Goal: Information Seeking & Learning: Compare options

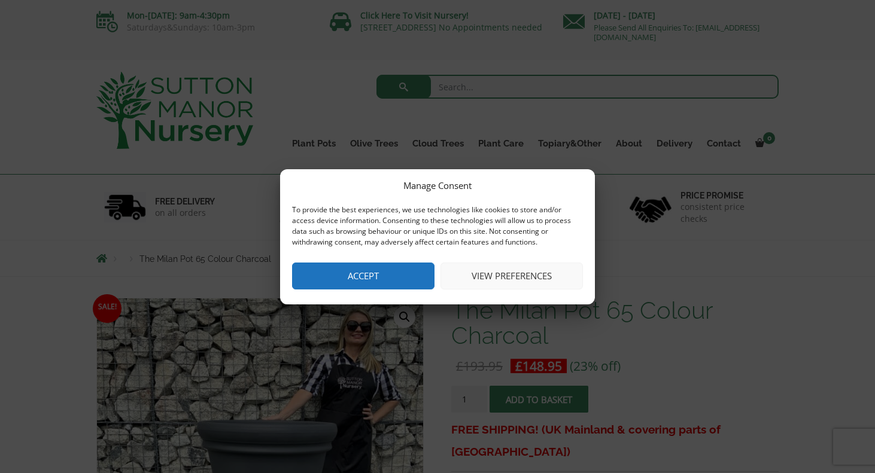
click at [386, 274] on button "Accept" at bounding box center [363, 276] width 142 height 27
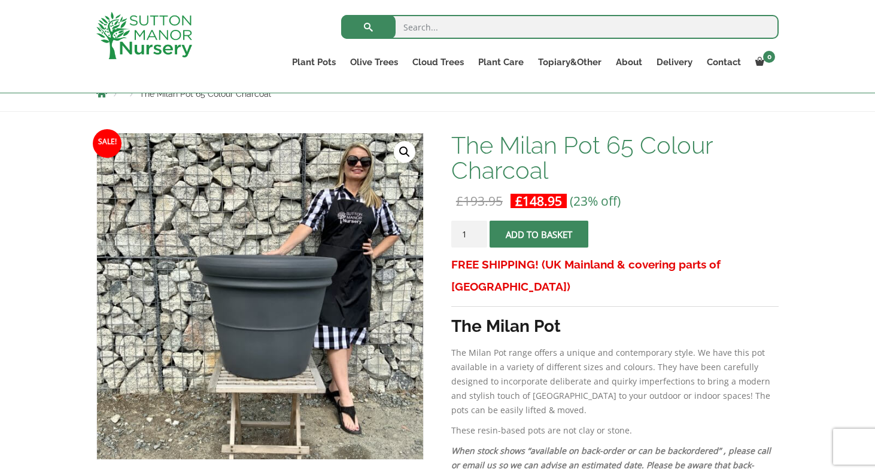
scroll to position [144, 0]
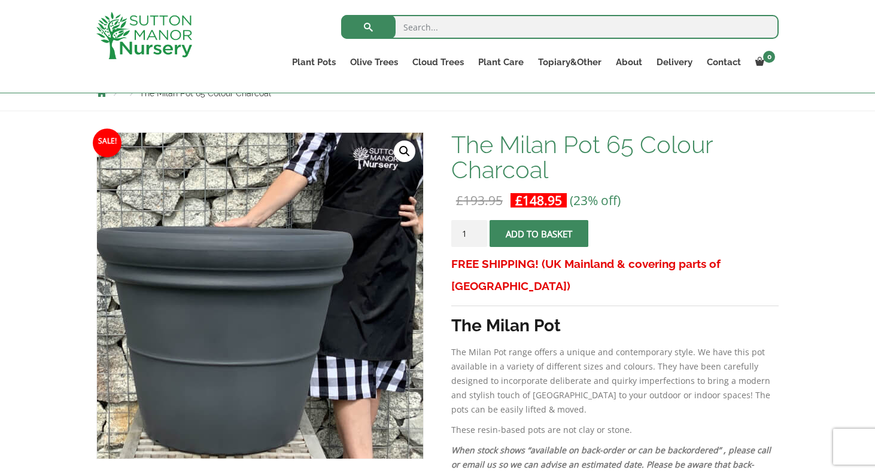
click at [318, 288] on img at bounding box center [211, 303] width 598 height 598
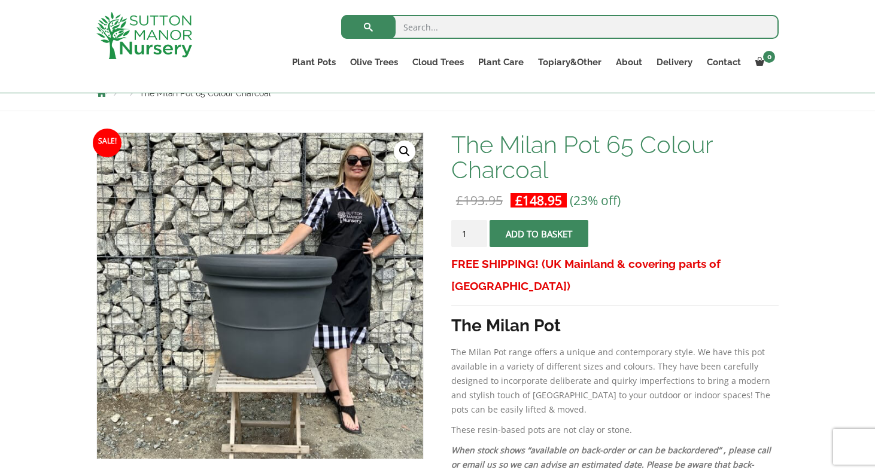
click at [410, 154] on link "🔍" at bounding box center [405, 152] width 22 height 22
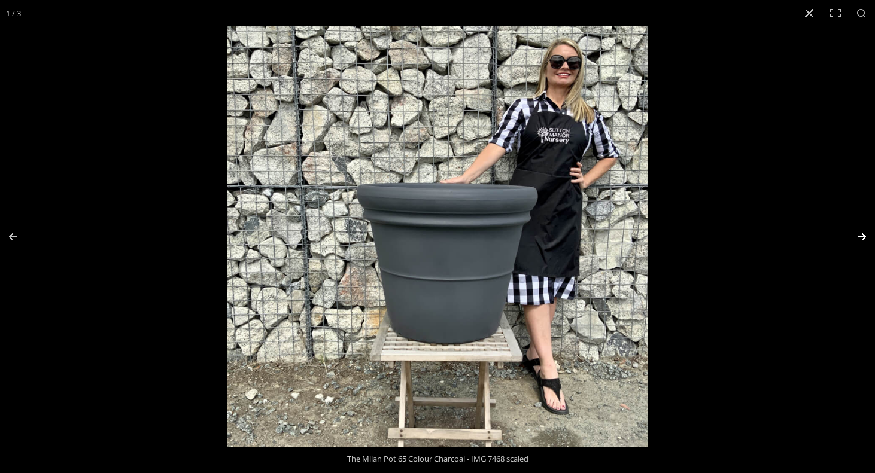
click at [858, 240] on button "Next (arrow right)" at bounding box center [854, 237] width 42 height 60
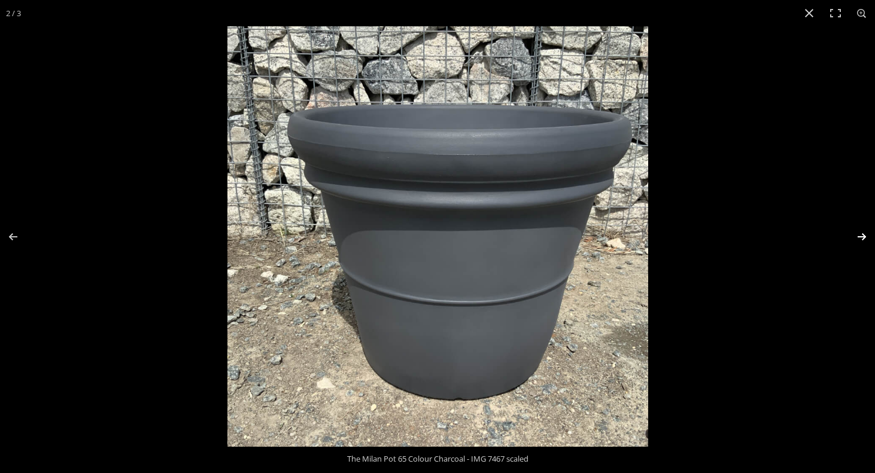
click at [858, 240] on button "Next (arrow right)" at bounding box center [854, 237] width 42 height 60
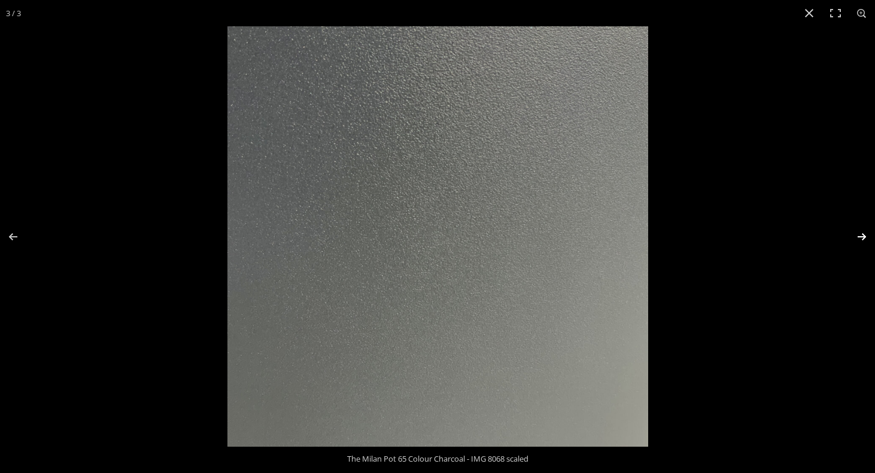
click at [858, 240] on button "Next (arrow right)" at bounding box center [854, 237] width 42 height 60
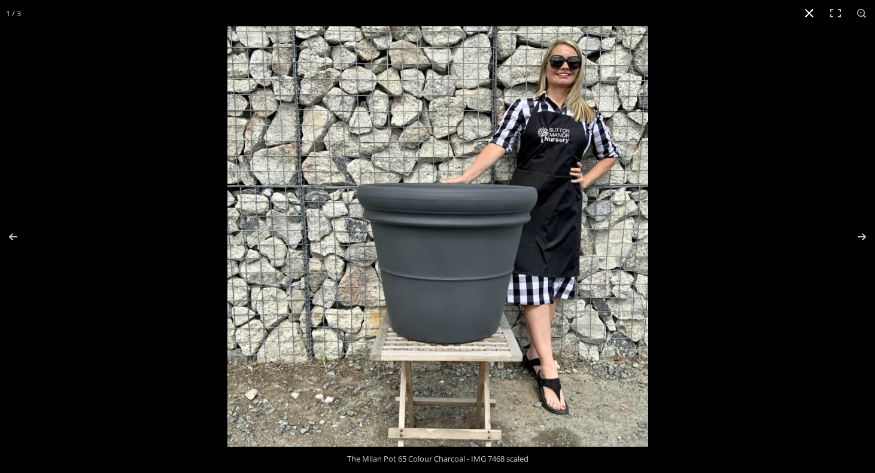
click at [807, 8] on button "Close (Esc)" at bounding box center [809, 13] width 26 height 26
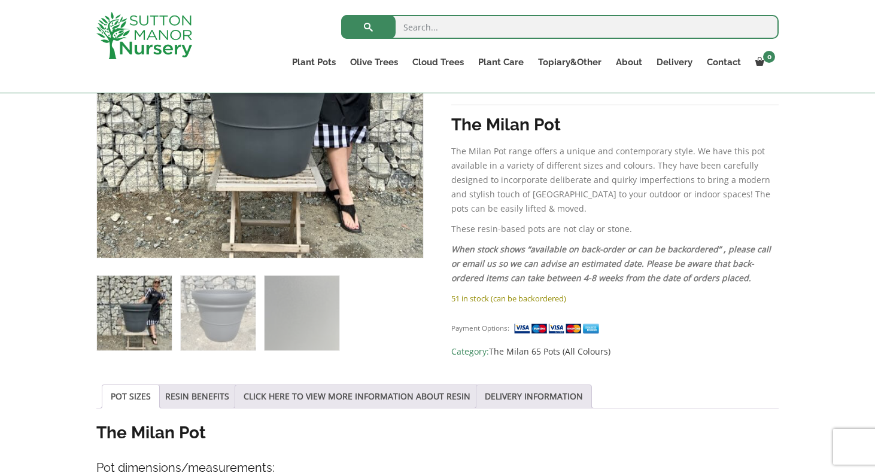
scroll to position [345, 0]
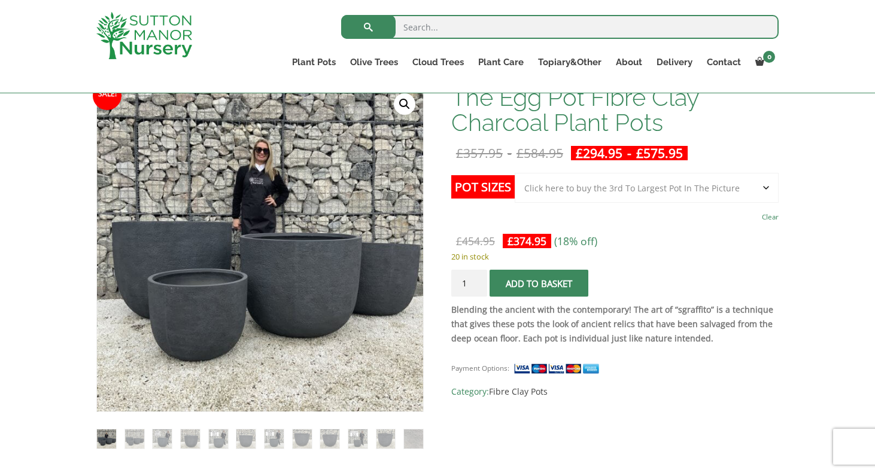
scroll to position [191, 0]
select select "Click here to buy the 3rd To Largest Pot In The Picture"
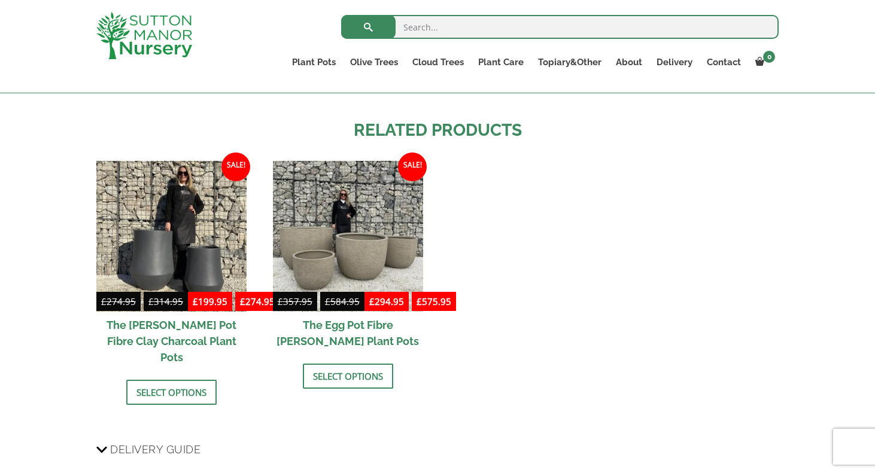
scroll to position [1564, 0]
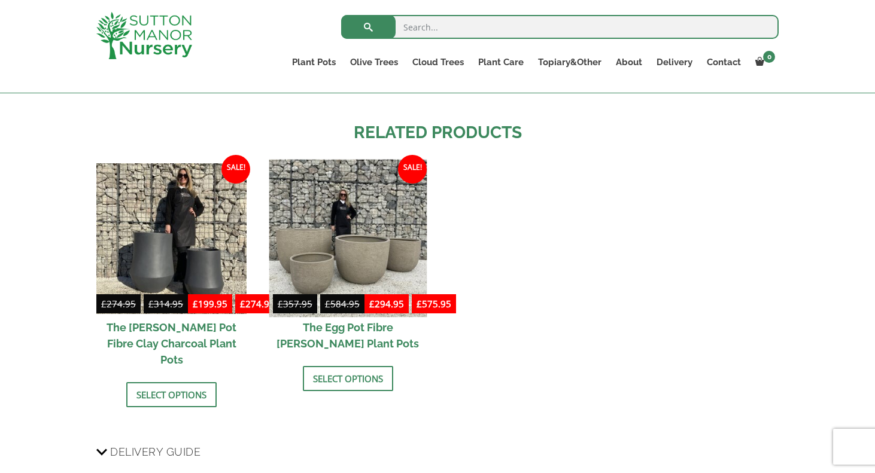
click at [392, 255] on img at bounding box center [348, 239] width 158 height 158
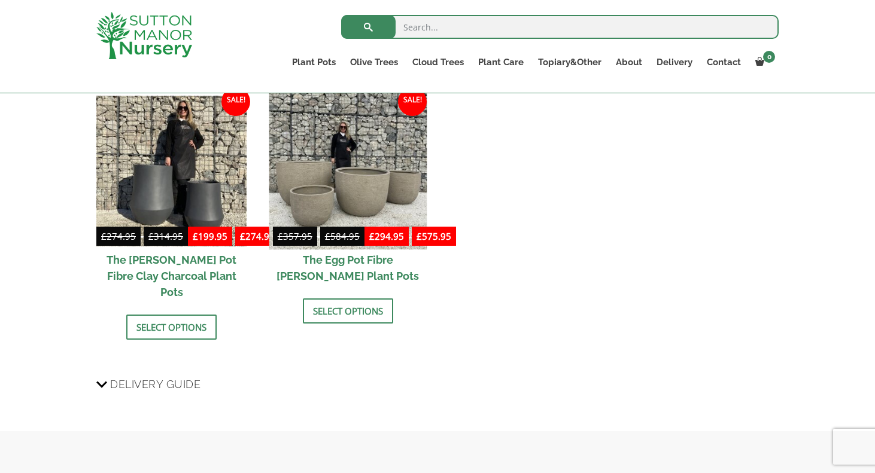
scroll to position [1610, 0]
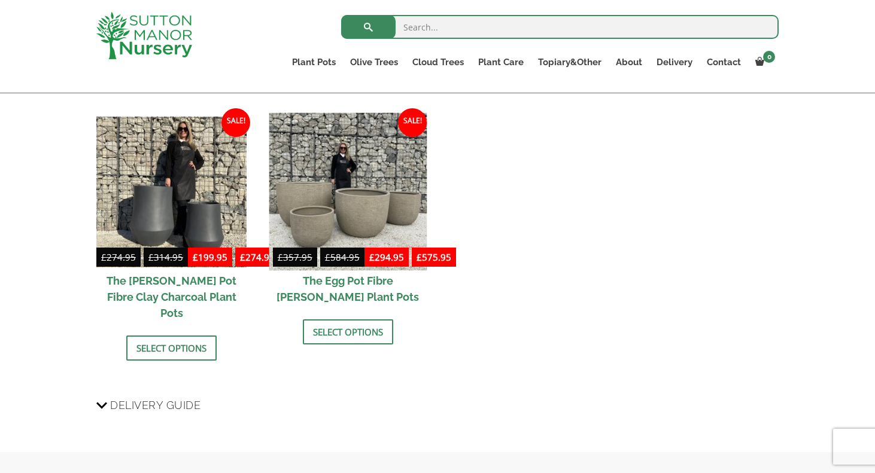
click at [318, 199] on img at bounding box center [348, 192] width 158 height 158
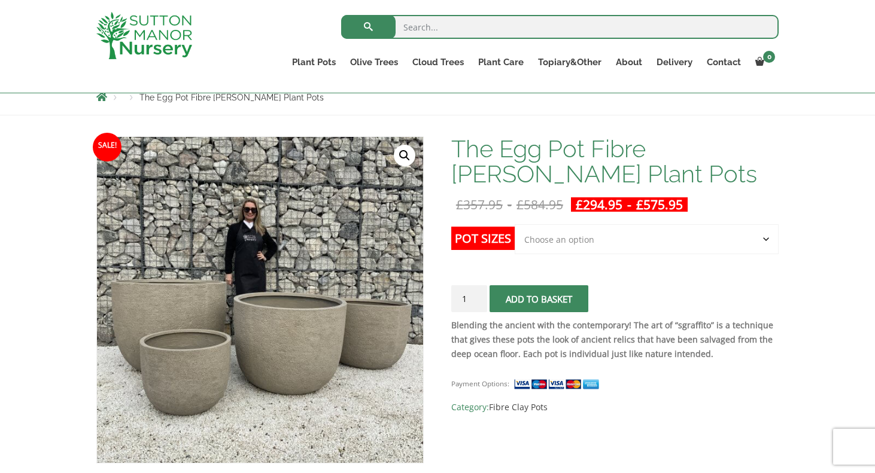
scroll to position [142, 0]
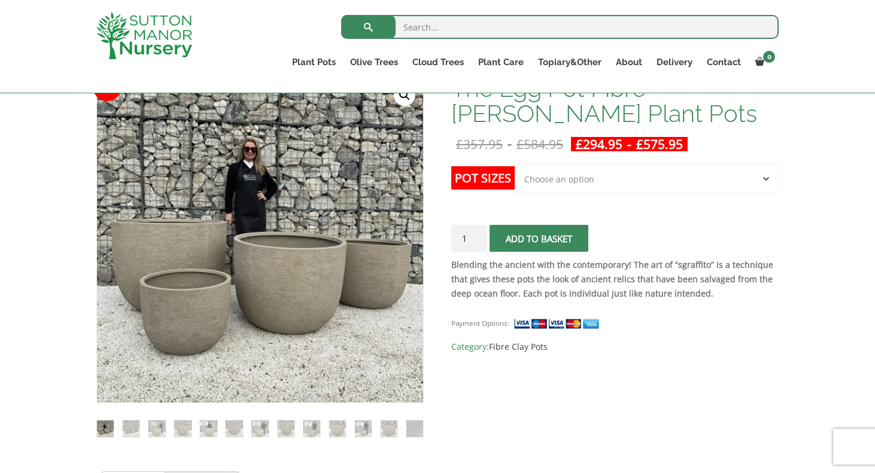
scroll to position [169, 0]
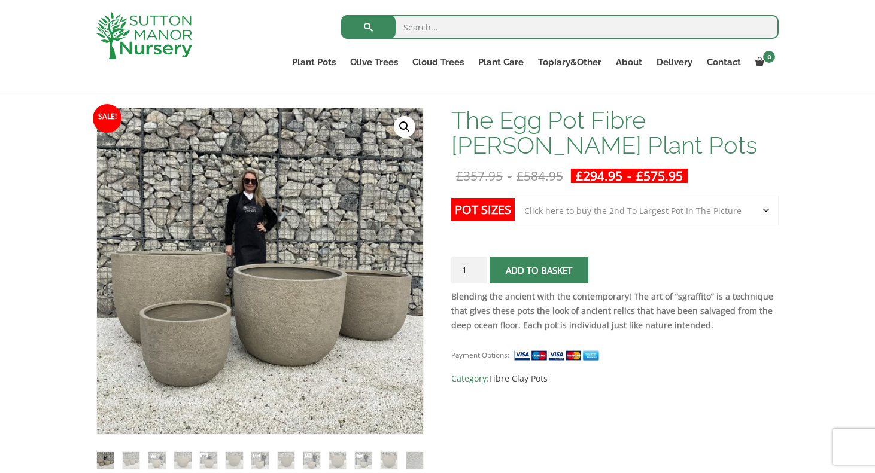
select select "Click here to buy the 2nd To Largest Pot In The Picture"
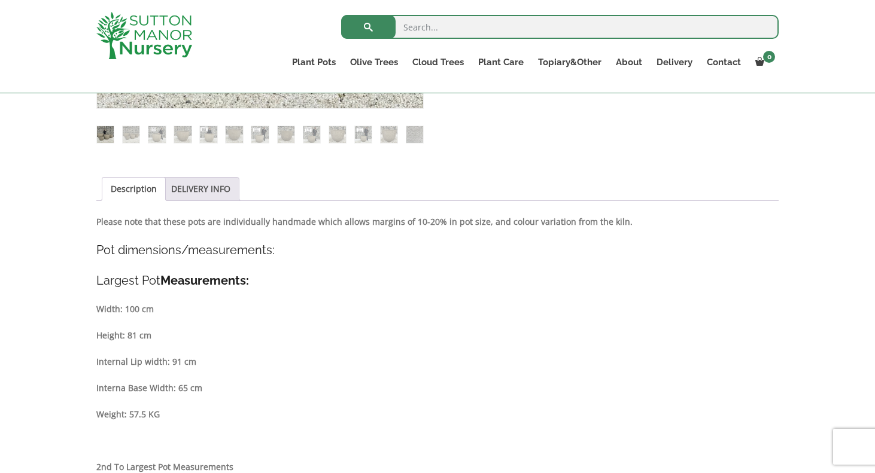
scroll to position [496, 0]
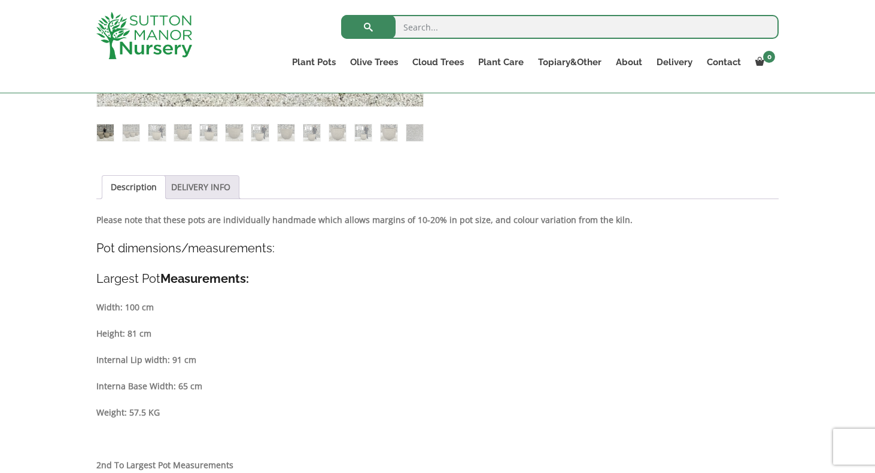
click at [207, 184] on link "DELIVERY INFO" at bounding box center [200, 187] width 59 height 23
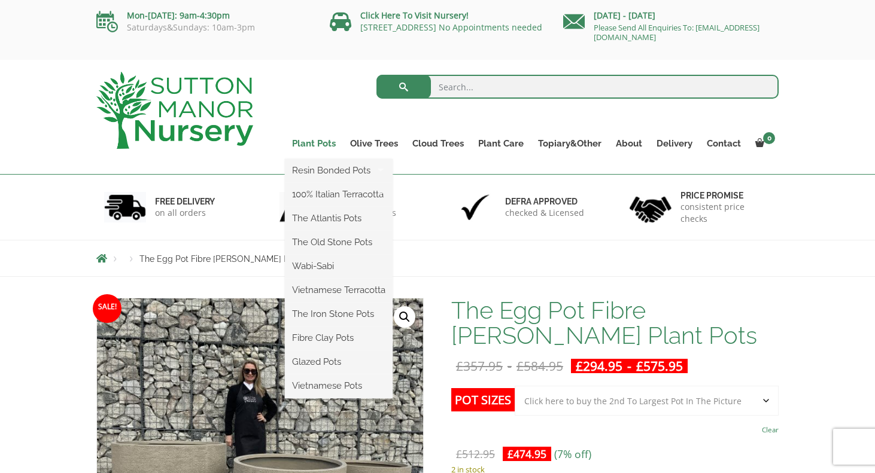
scroll to position [0, 0]
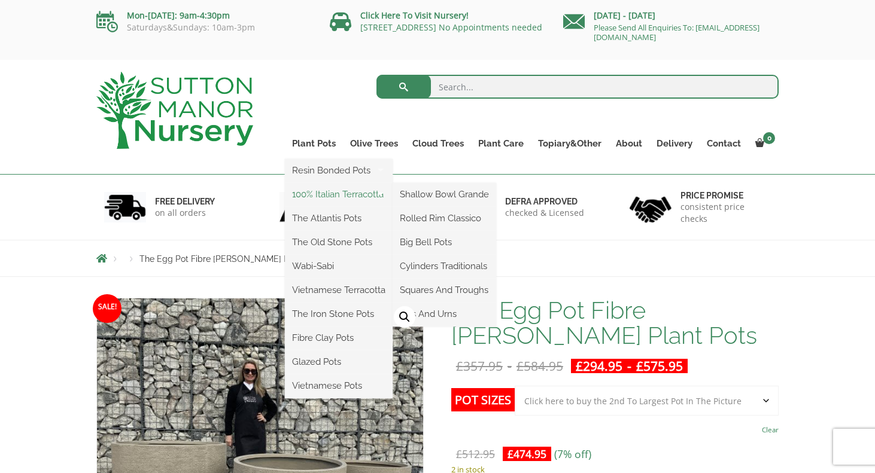
click at [330, 194] on link "100% Italian Terracotta" at bounding box center [339, 194] width 108 height 18
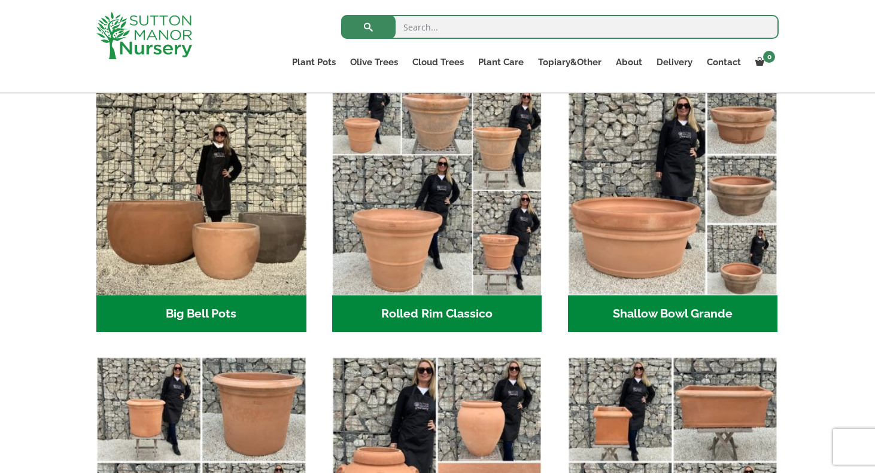
scroll to position [382, 0]
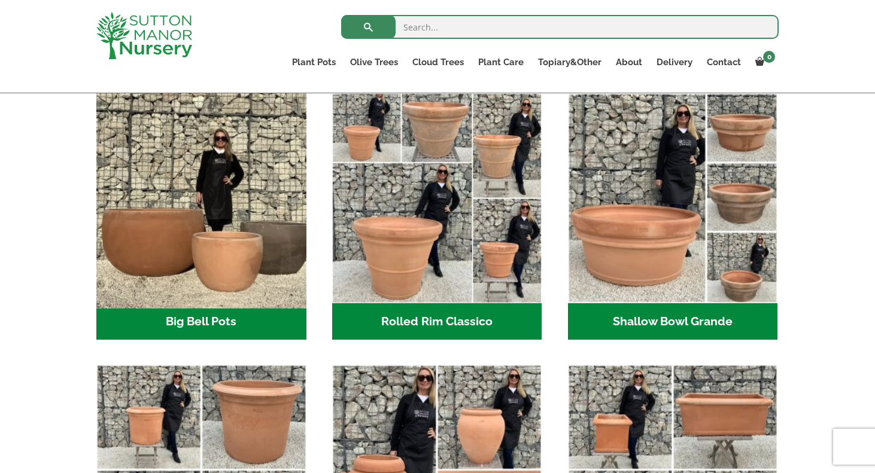
click at [279, 281] on img "Visit product category Big Bell Pots" at bounding box center [201, 198] width 220 height 220
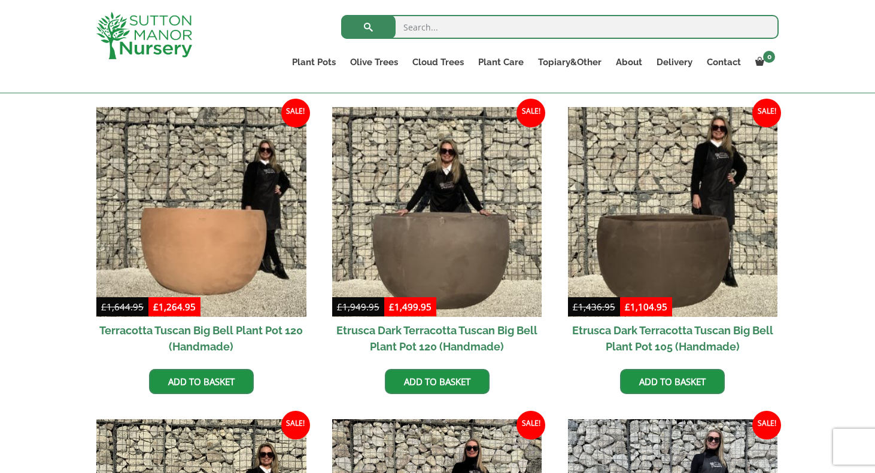
scroll to position [293, 0]
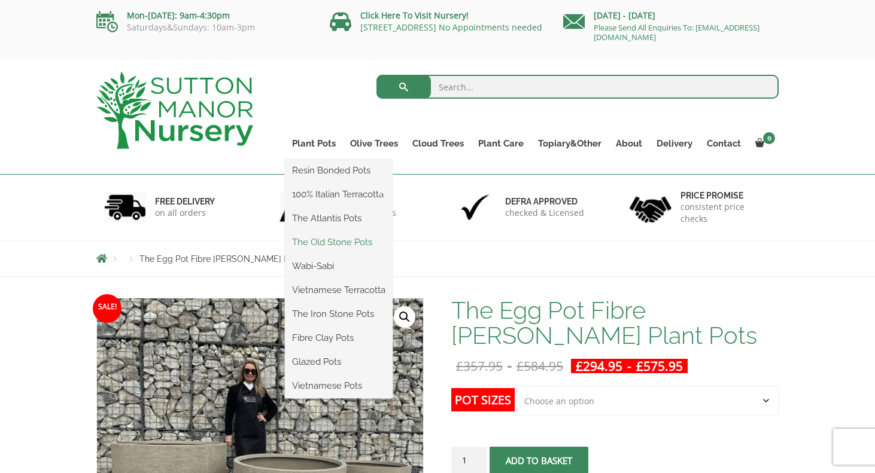
click at [345, 239] on link "The Old Stone Pots" at bounding box center [339, 242] width 108 height 18
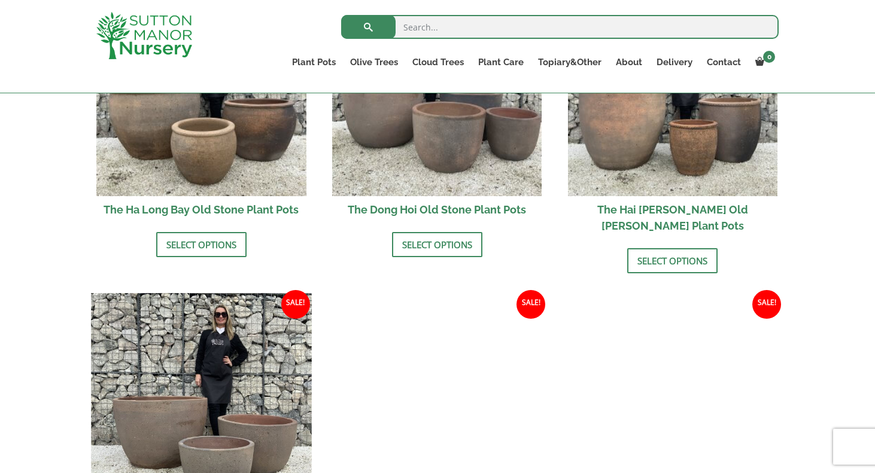
scroll to position [380, 0]
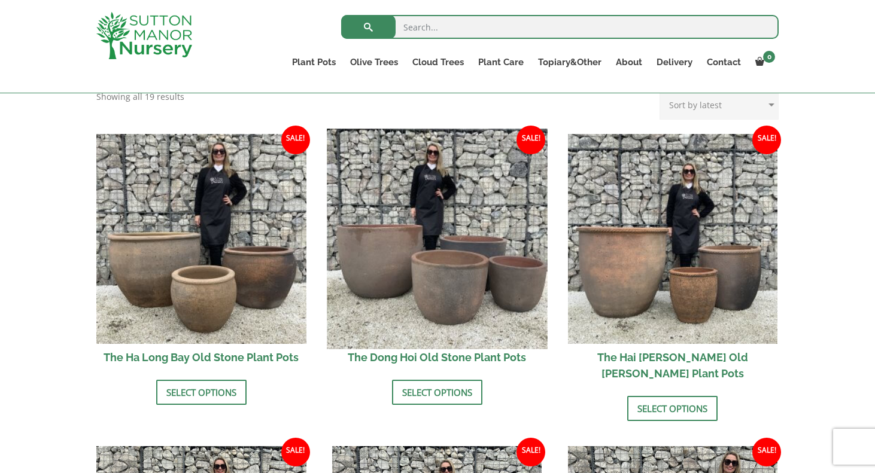
click at [485, 280] on img at bounding box center [437, 239] width 220 height 220
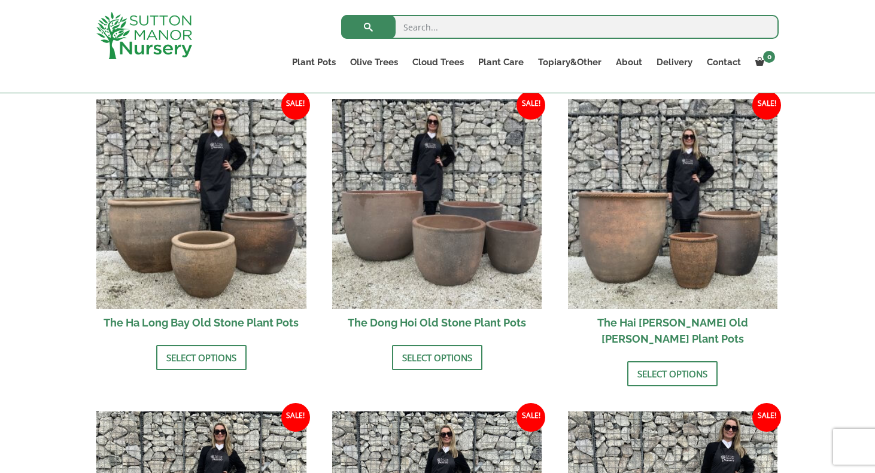
scroll to position [412, 0]
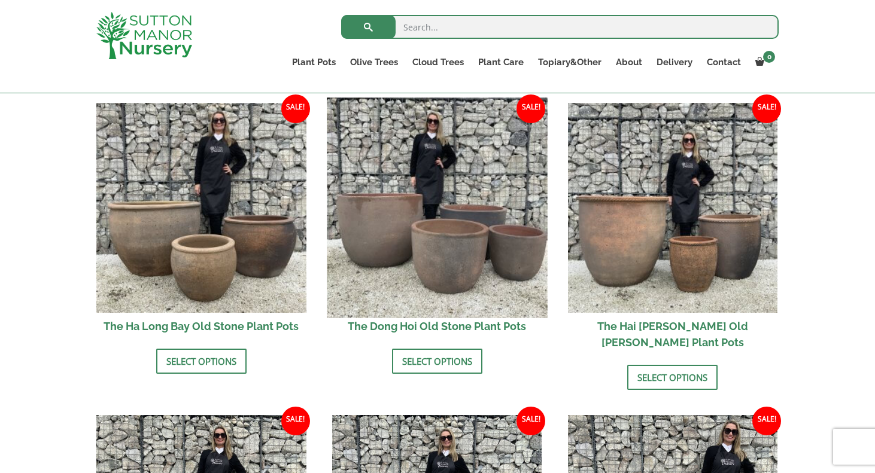
click at [453, 252] on img at bounding box center [437, 208] width 220 height 220
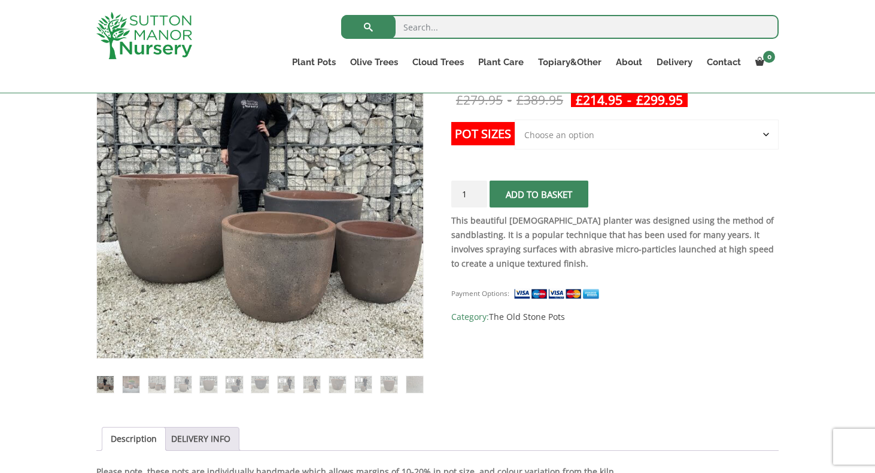
scroll to position [253, 0]
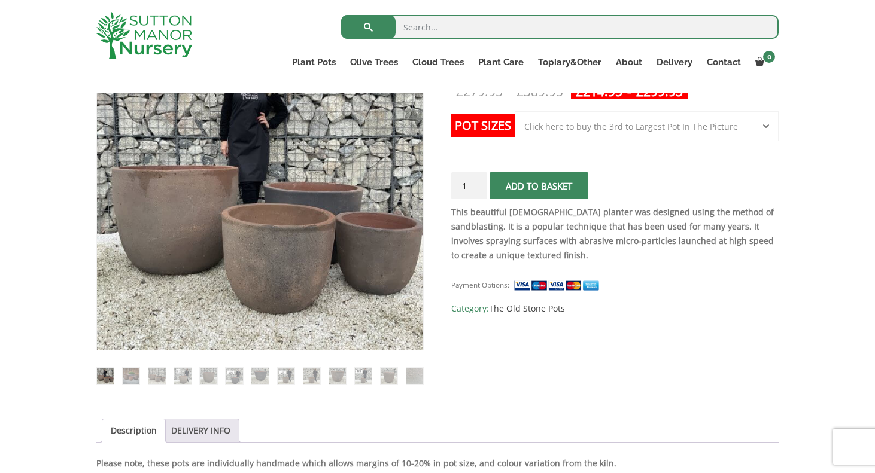
select select "Click here to buy the 3rd to Largest Pot In The Picture"
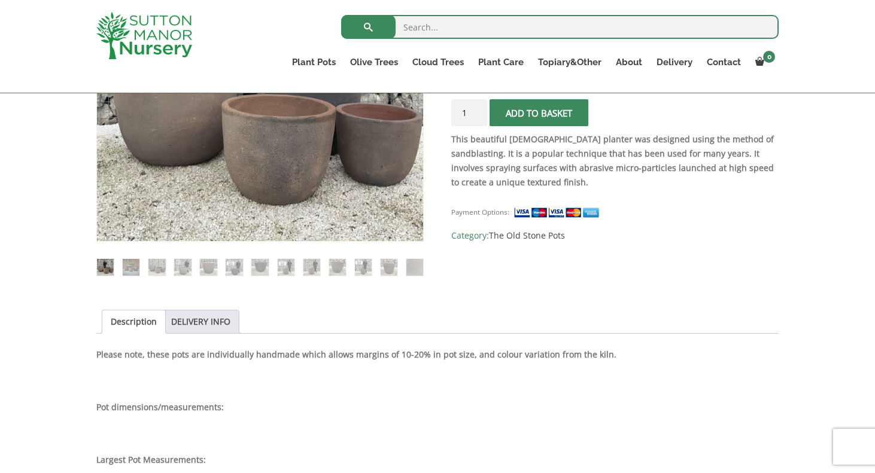
scroll to position [230, 0]
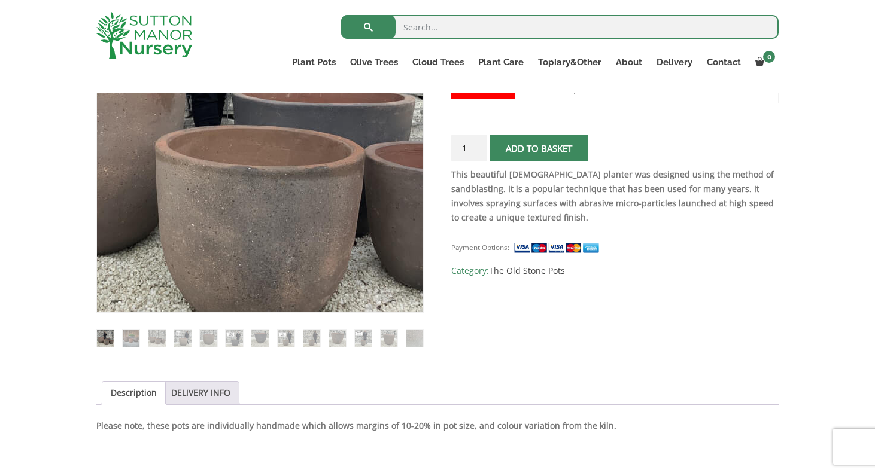
scroll to position [316, 0]
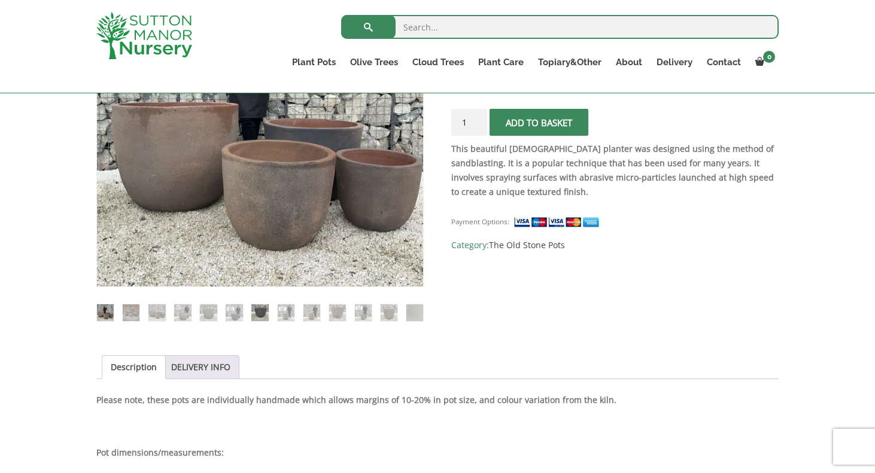
click at [259, 313] on img at bounding box center [259, 312] width 17 height 17
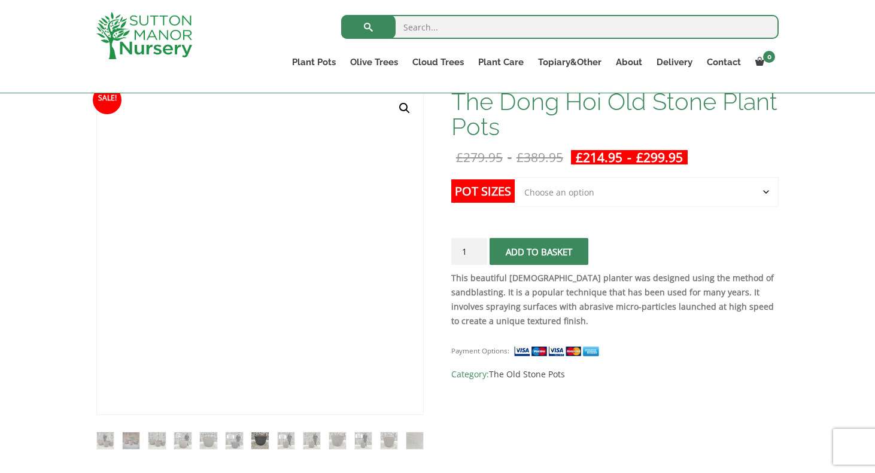
scroll to position [187, 0]
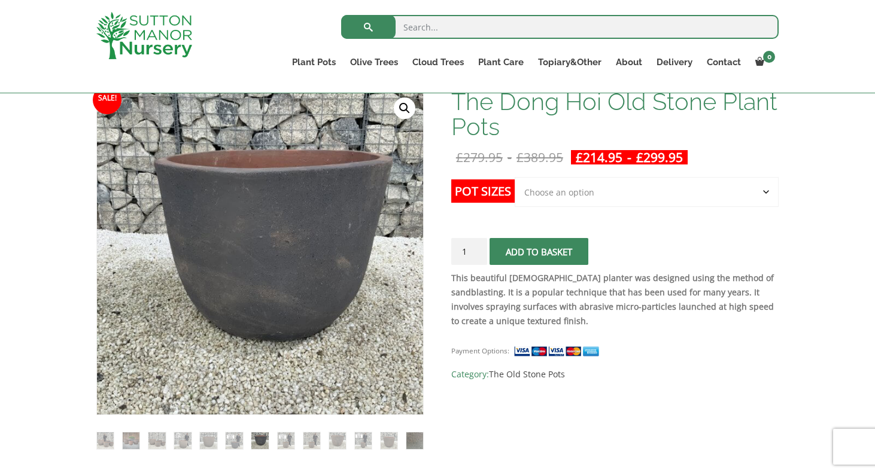
click at [418, 436] on img at bounding box center [414, 440] width 17 height 17
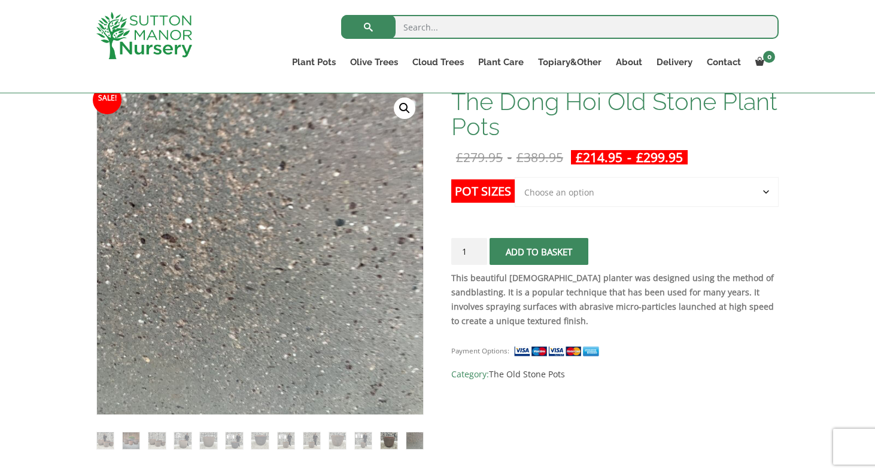
click at [393, 439] on img at bounding box center [388, 440] width 17 height 17
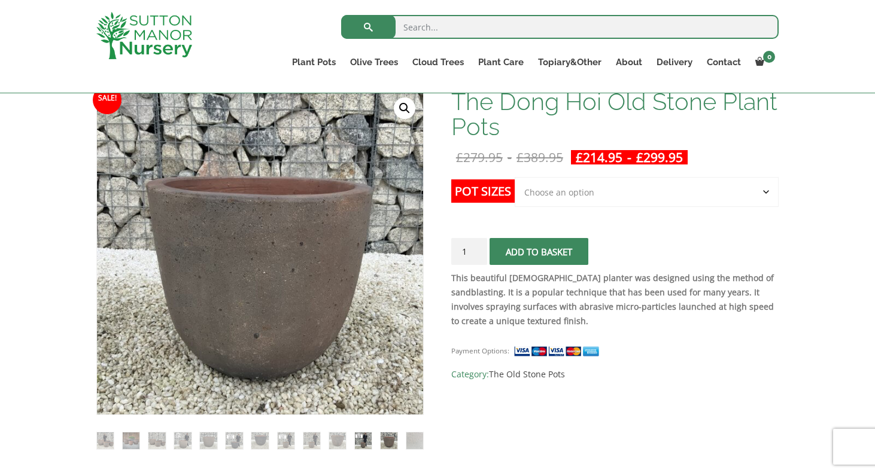
click at [368, 441] on img at bounding box center [363, 440] width 17 height 17
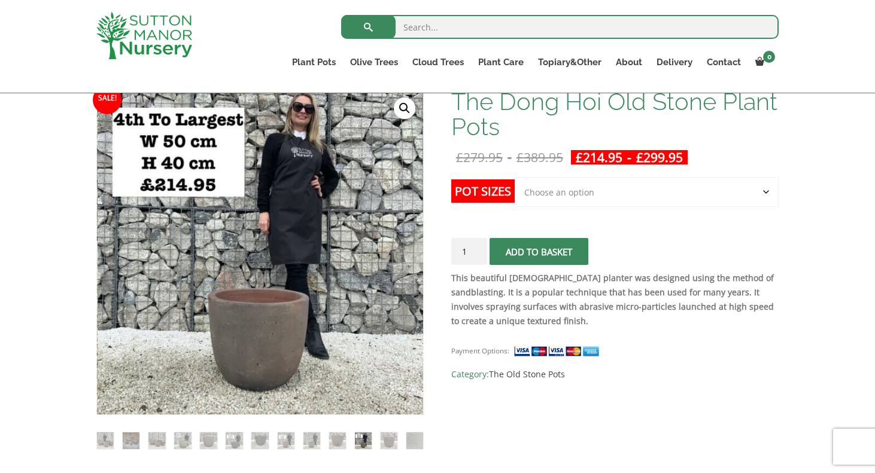
click at [350, 438] on ol at bounding box center [259, 432] width 327 height 35
click at [334, 442] on img at bounding box center [337, 440] width 17 height 17
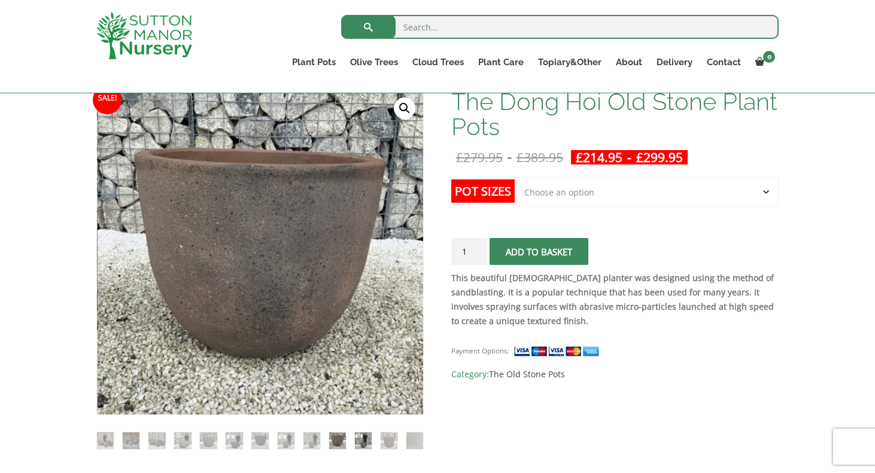
click at [363, 445] on img at bounding box center [363, 440] width 17 height 17
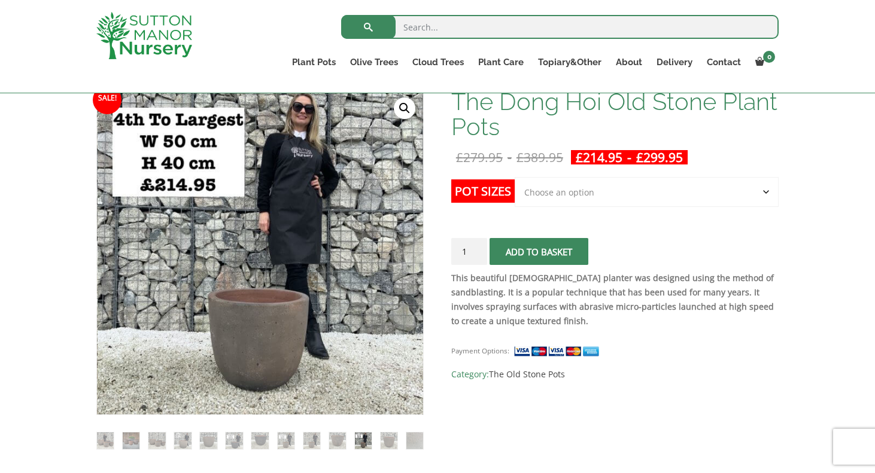
click at [346, 444] on li at bounding box center [337, 441] width 18 height 18
click at [336, 441] on img at bounding box center [337, 440] width 17 height 17
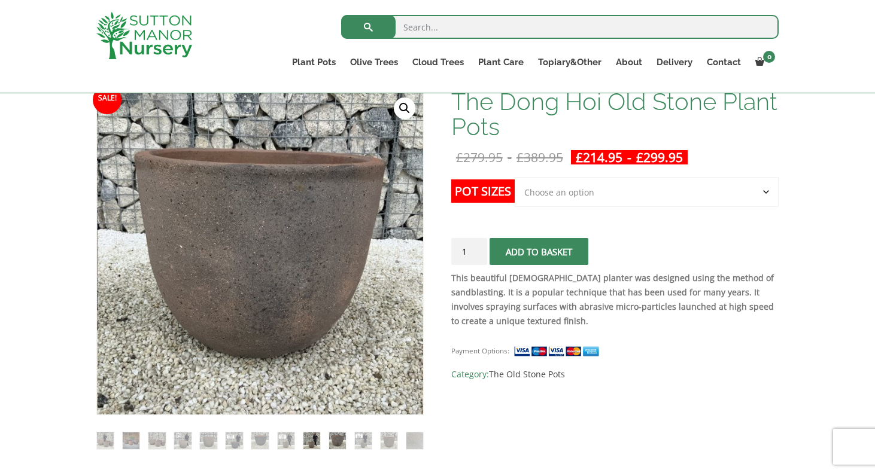
click at [317, 440] on img at bounding box center [311, 440] width 17 height 17
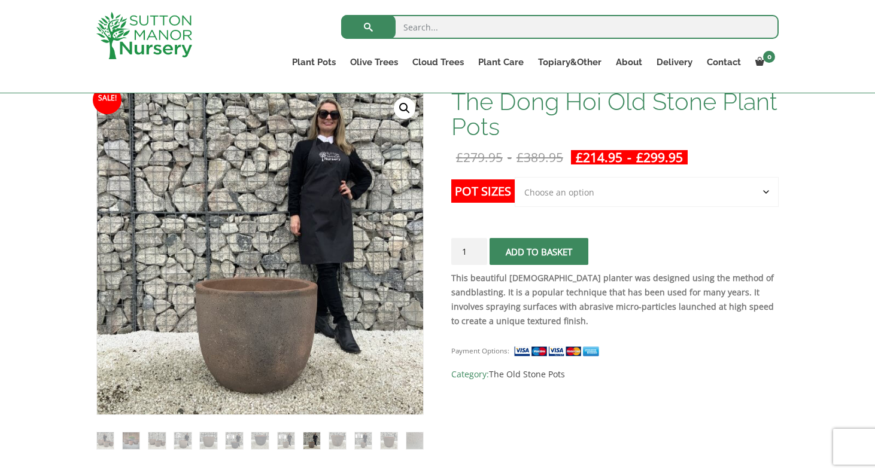
click at [297, 441] on ol at bounding box center [259, 432] width 327 height 35
click at [288, 440] on img at bounding box center [286, 440] width 17 height 17
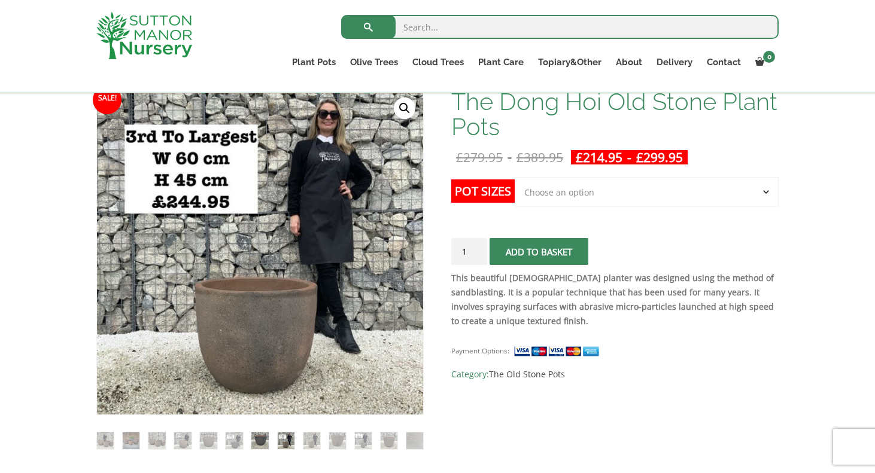
click at [261, 438] on img at bounding box center [259, 440] width 17 height 17
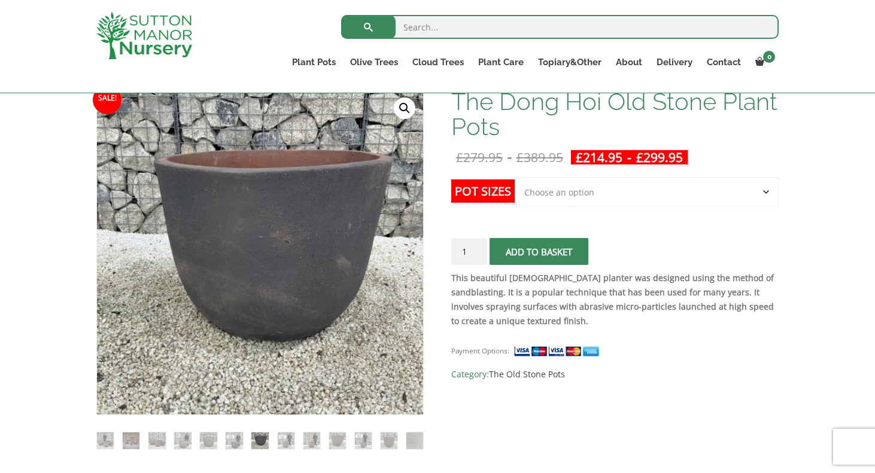
click at [243, 441] on ol at bounding box center [259, 432] width 327 height 35
click at [230, 442] on img at bounding box center [234, 440] width 17 height 17
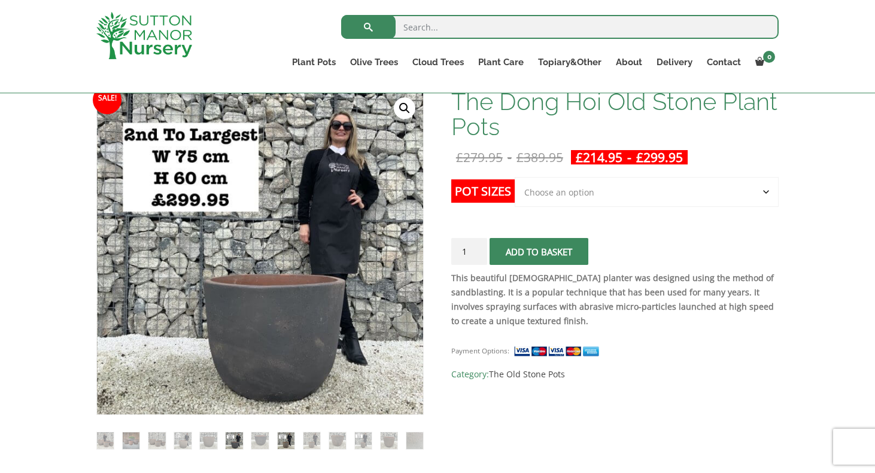
click at [287, 438] on img at bounding box center [286, 440] width 17 height 17
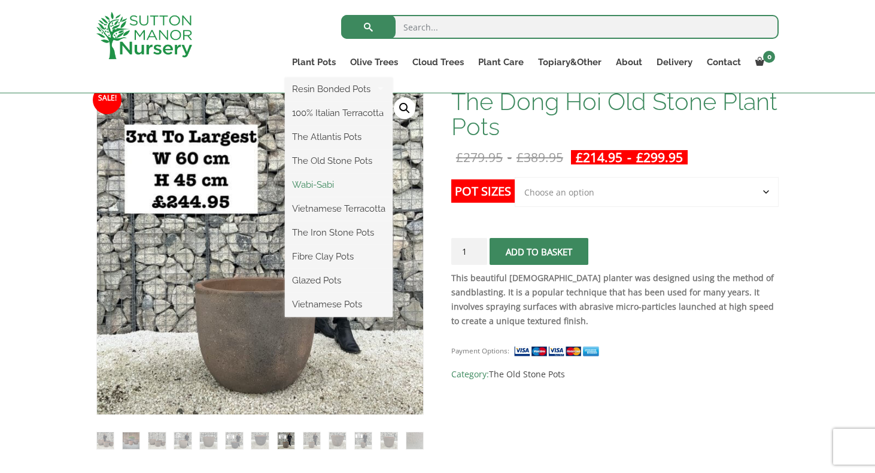
click at [330, 183] on link "Wabi-Sabi" at bounding box center [339, 185] width 108 height 18
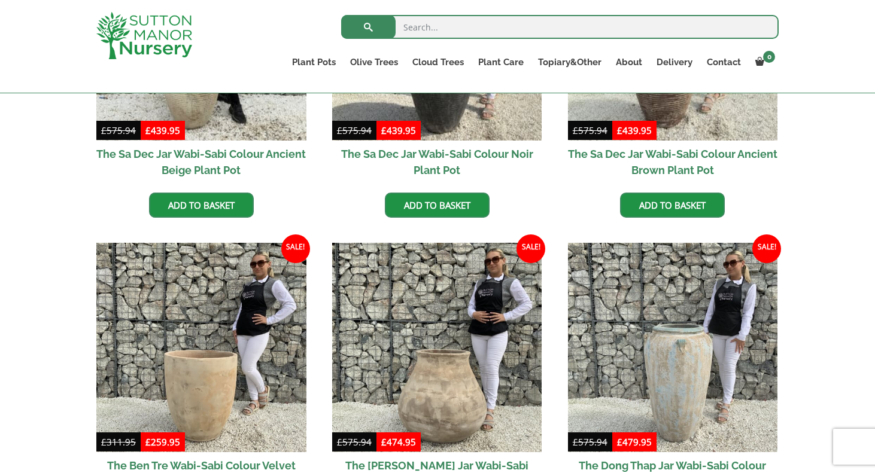
scroll to position [397, 0]
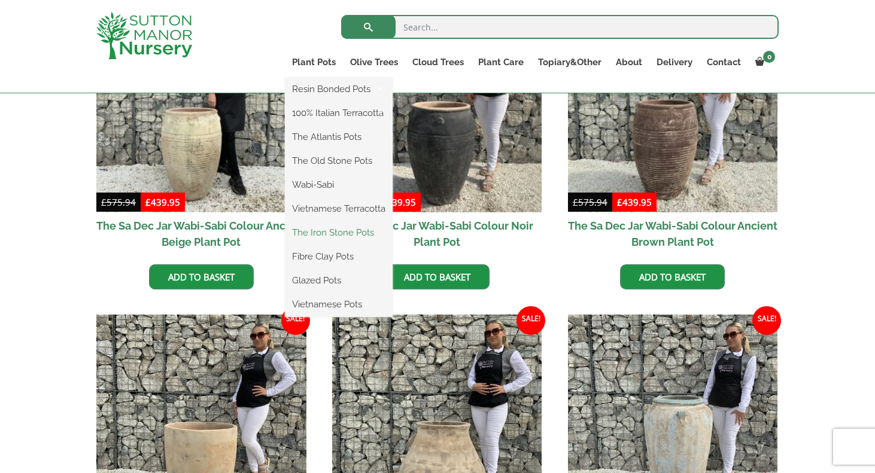
click at [338, 230] on link "The Iron Stone Pots" at bounding box center [339, 233] width 108 height 18
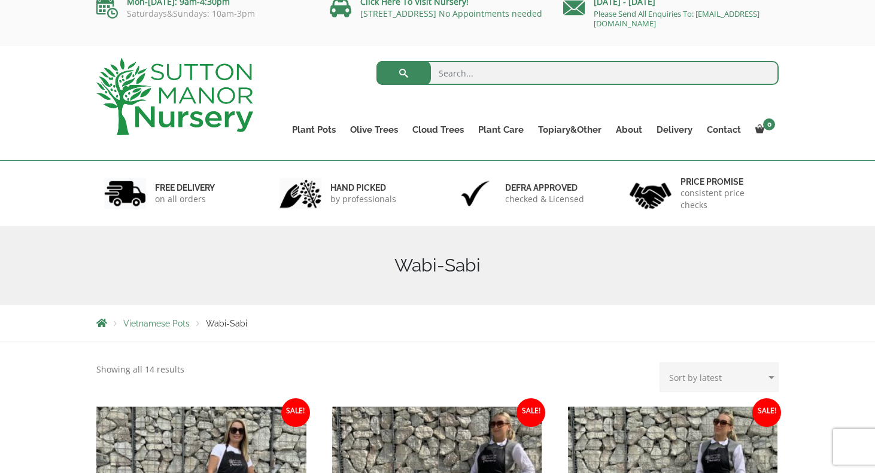
scroll to position [10, 0]
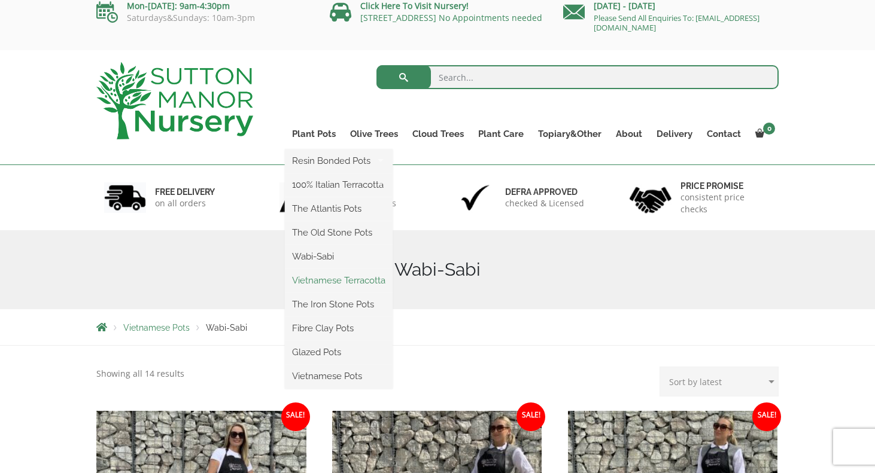
click at [356, 276] on link "Vietnamese Terracotta" at bounding box center [339, 281] width 108 height 18
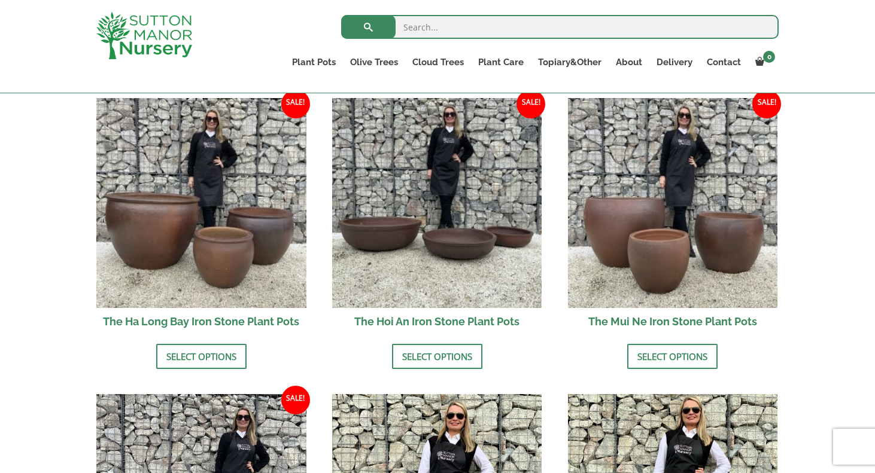
scroll to position [421, 0]
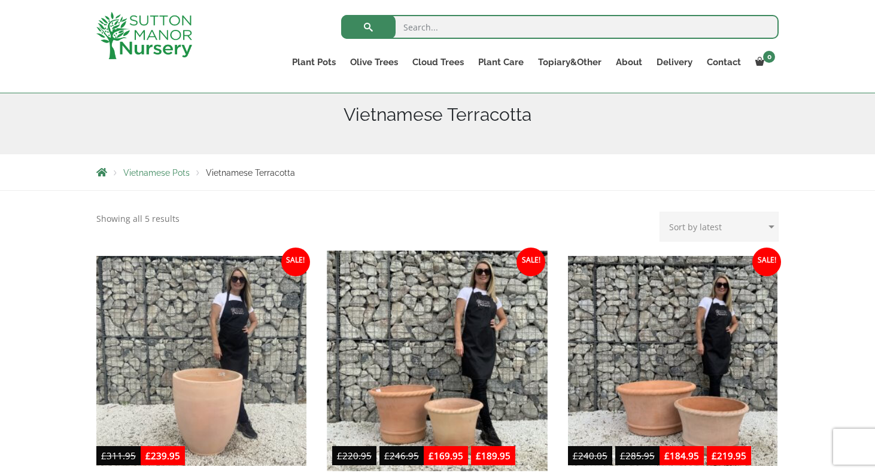
scroll to position [105, 0]
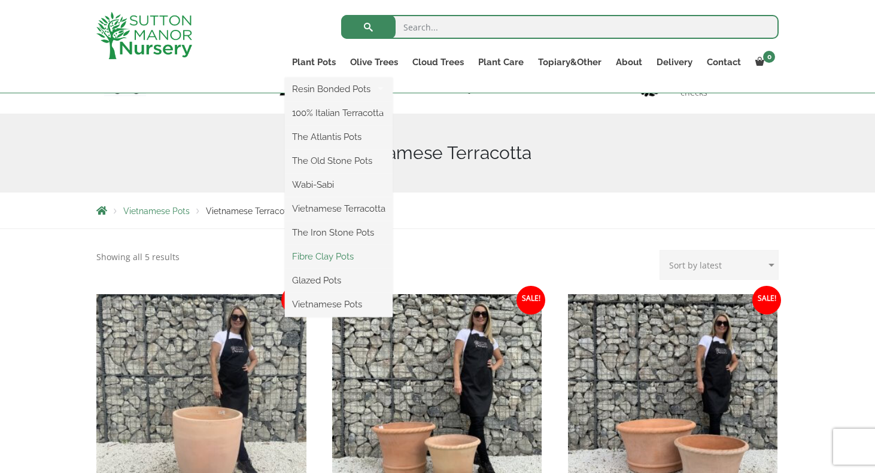
click at [331, 257] on link "Fibre Clay Pots" at bounding box center [339, 257] width 108 height 18
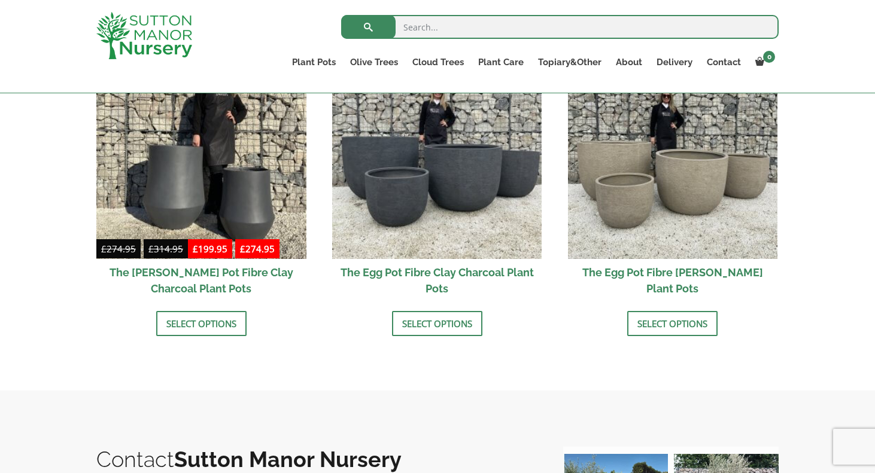
scroll to position [432, 0]
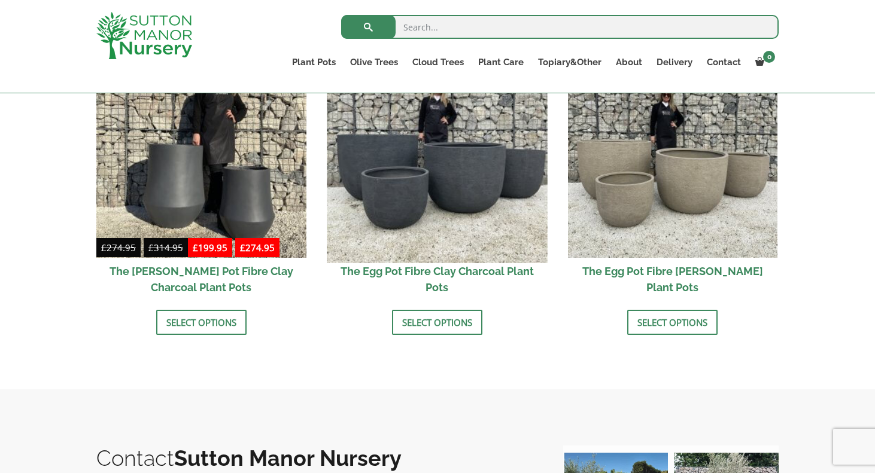
click at [439, 225] on img at bounding box center [437, 152] width 220 height 220
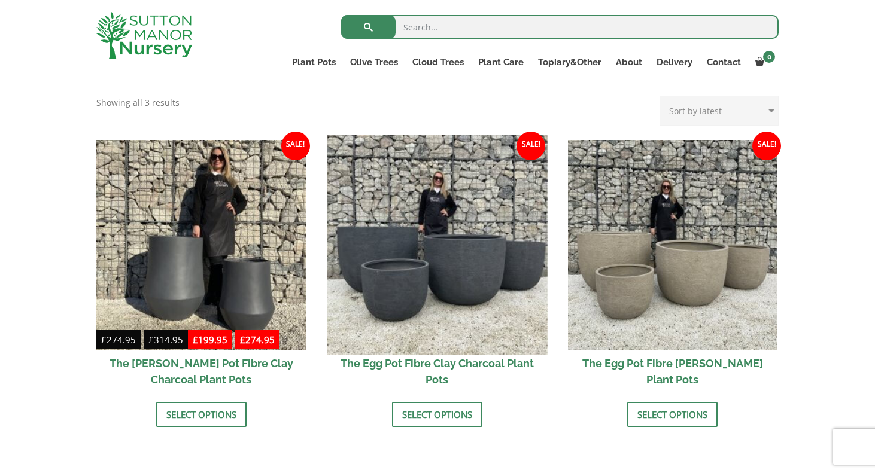
scroll to position [340, 0]
click at [487, 294] on img at bounding box center [437, 244] width 220 height 220
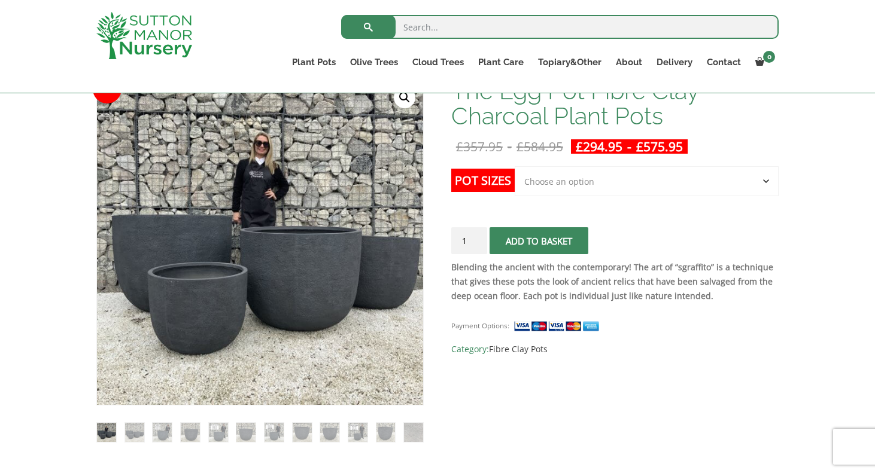
scroll to position [205, 0]
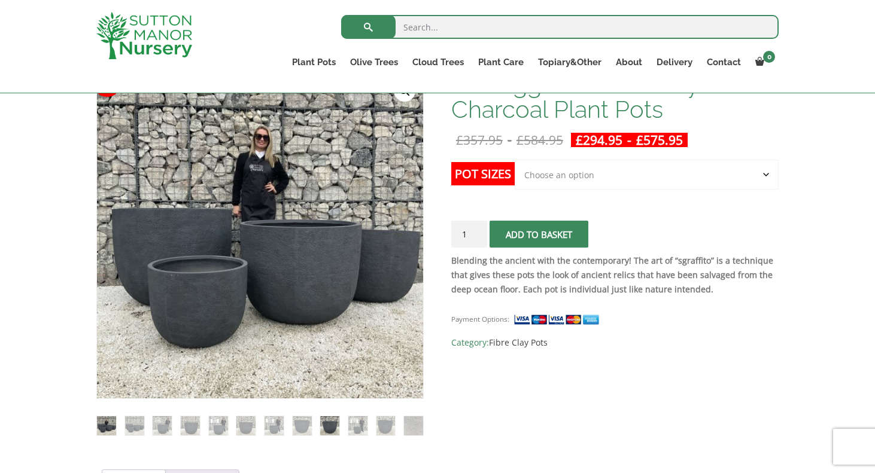
click at [329, 426] on img at bounding box center [329, 425] width 19 height 19
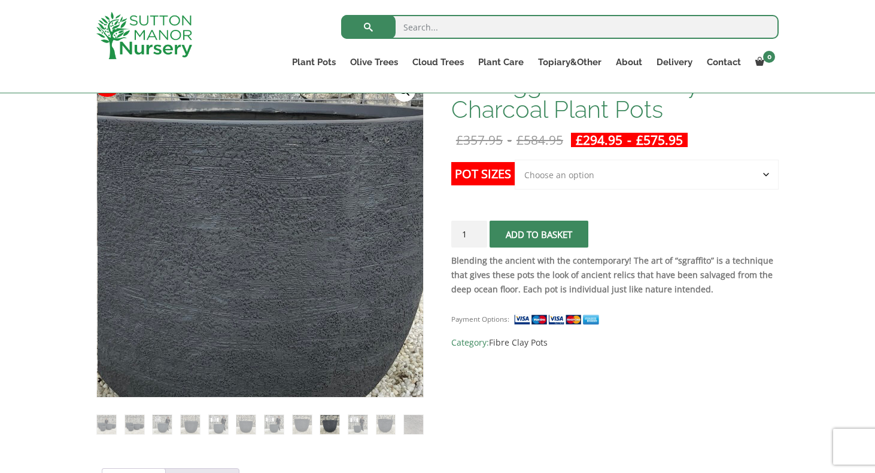
click at [297, 233] on img at bounding box center [237, 229] width 530 height 530
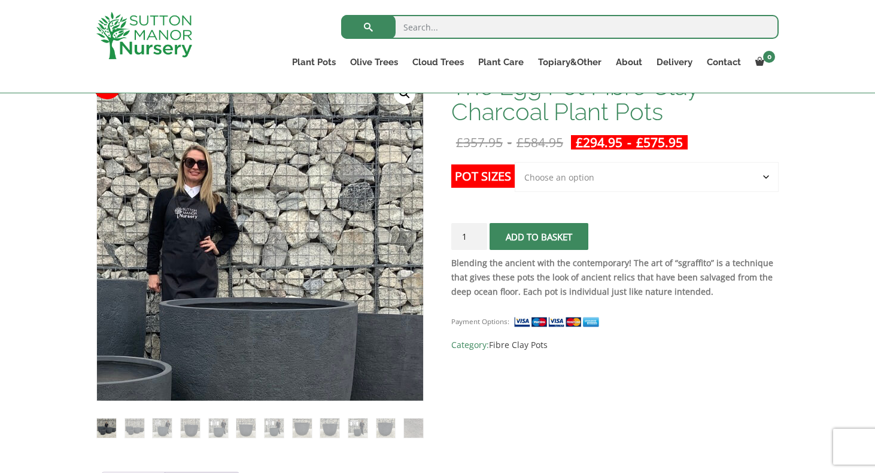
scroll to position [203, 0]
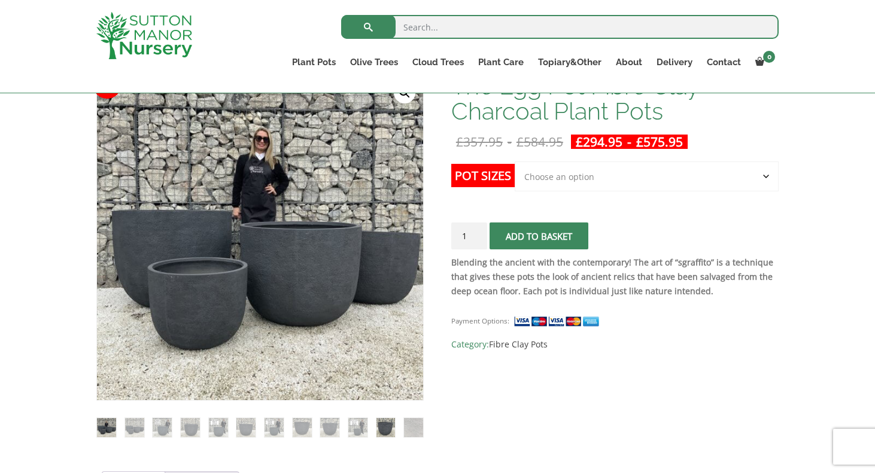
click at [379, 422] on img at bounding box center [385, 427] width 19 height 19
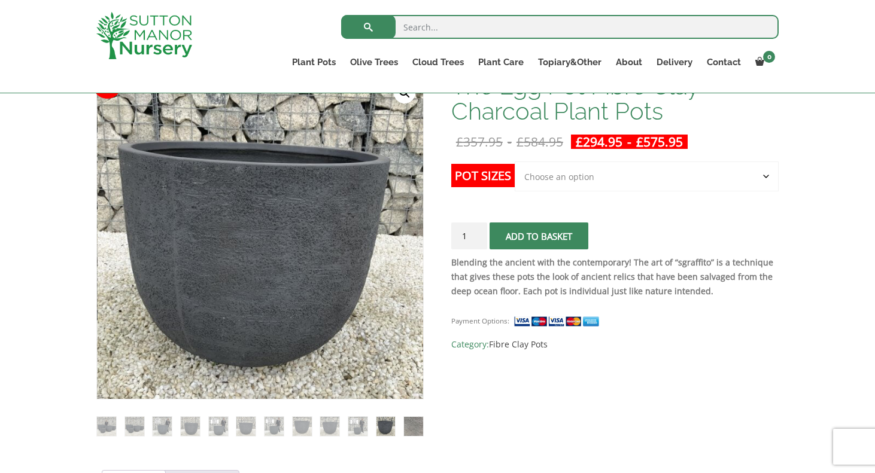
click at [414, 422] on img at bounding box center [413, 426] width 19 height 19
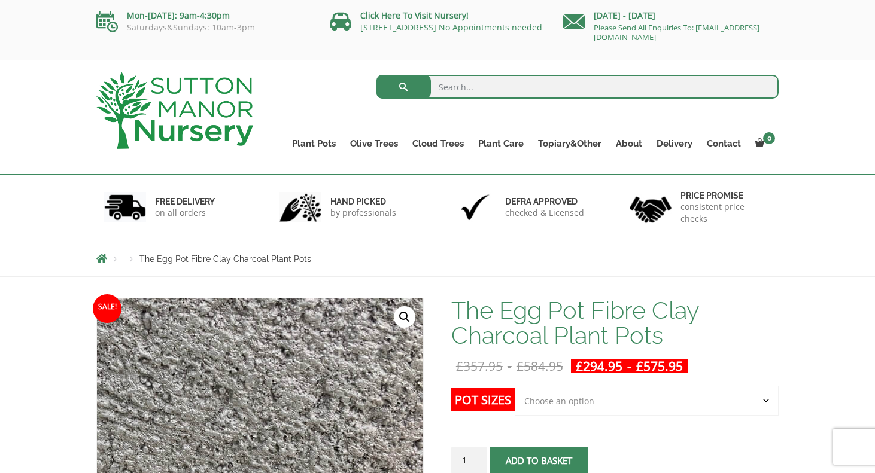
scroll to position [24, 0]
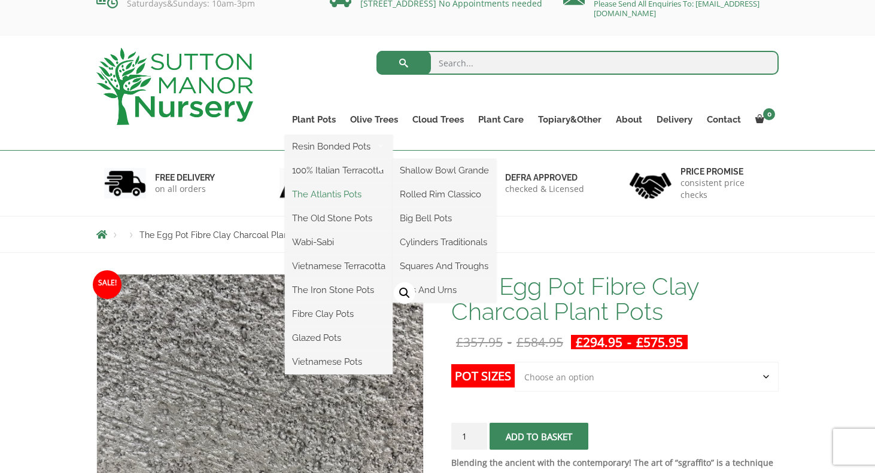
click at [330, 197] on link "The Atlantis Pots" at bounding box center [339, 194] width 108 height 18
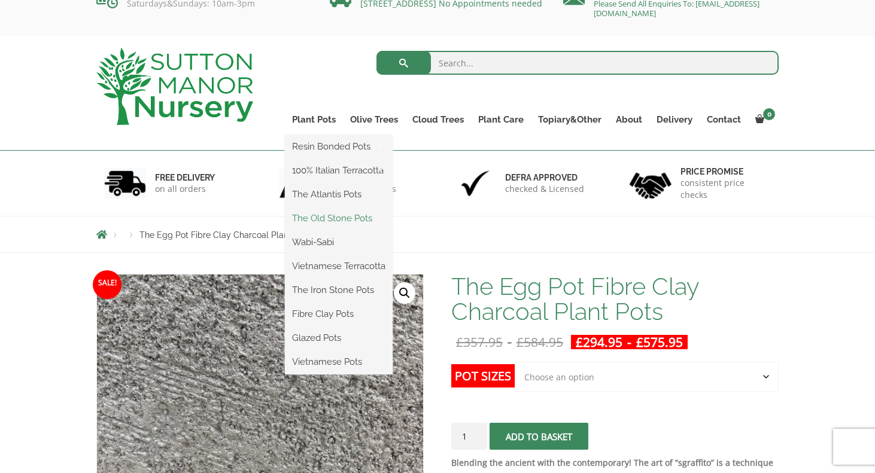
click at [332, 223] on link "The Old Stone Pots" at bounding box center [339, 218] width 108 height 18
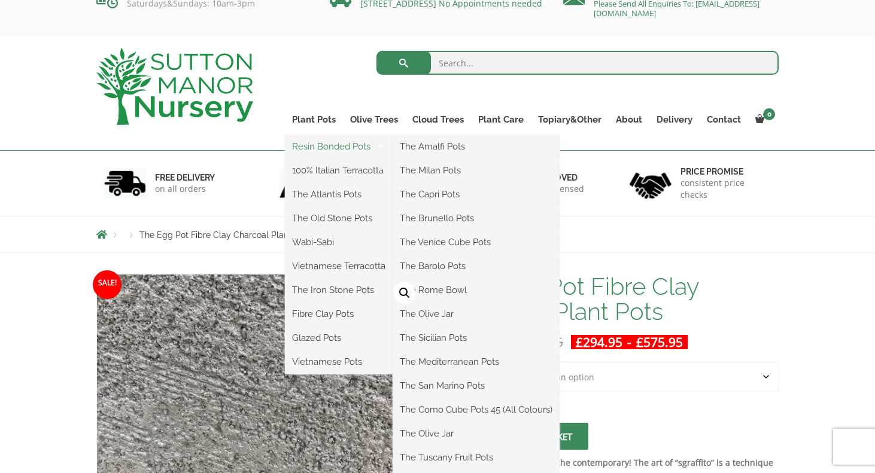
click at [348, 147] on link "Resin Bonded Pots" at bounding box center [339, 147] width 108 height 18
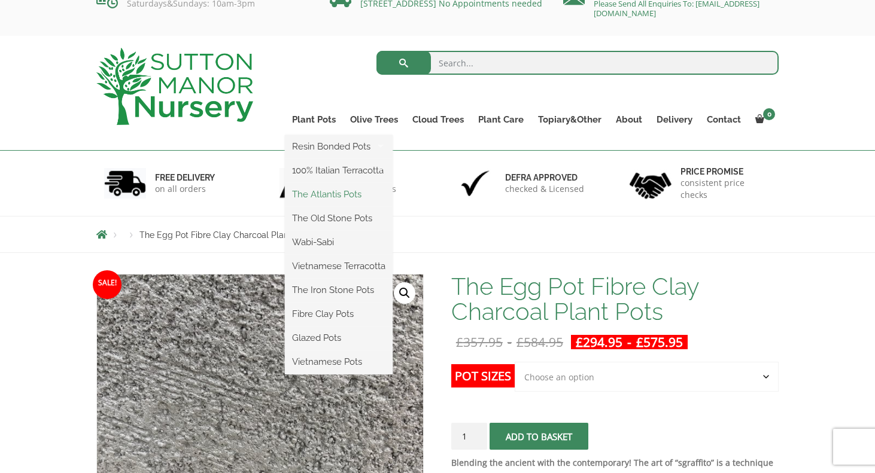
click at [337, 195] on link "The Atlantis Pots" at bounding box center [339, 194] width 108 height 18
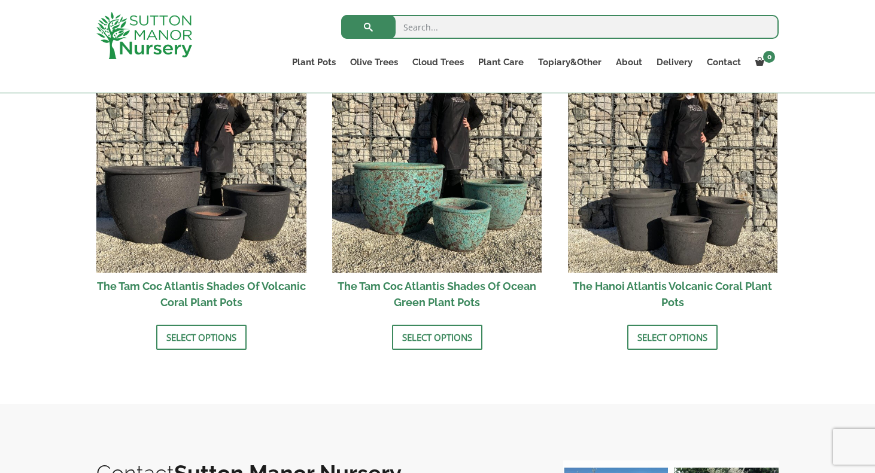
scroll to position [1062, 0]
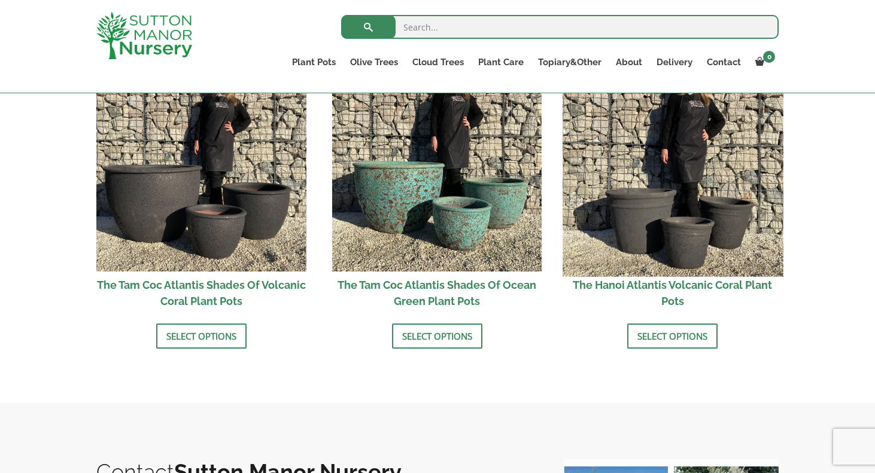
click at [683, 224] on img at bounding box center [672, 166] width 220 height 220
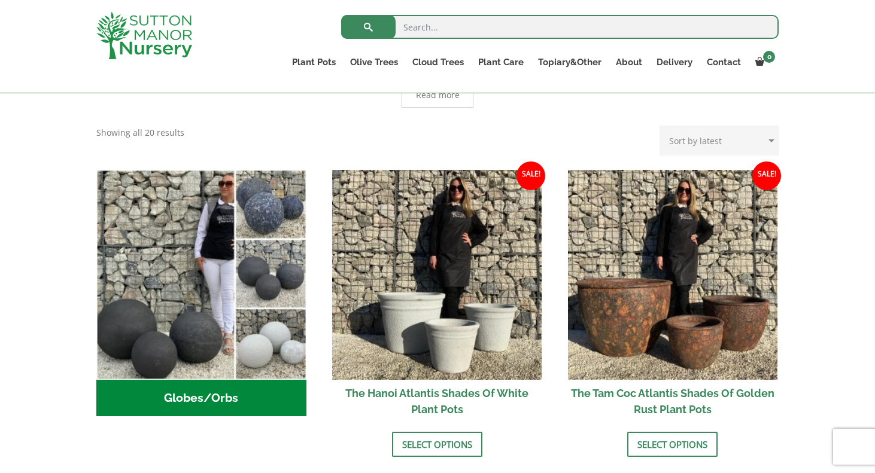
scroll to position [321, 0]
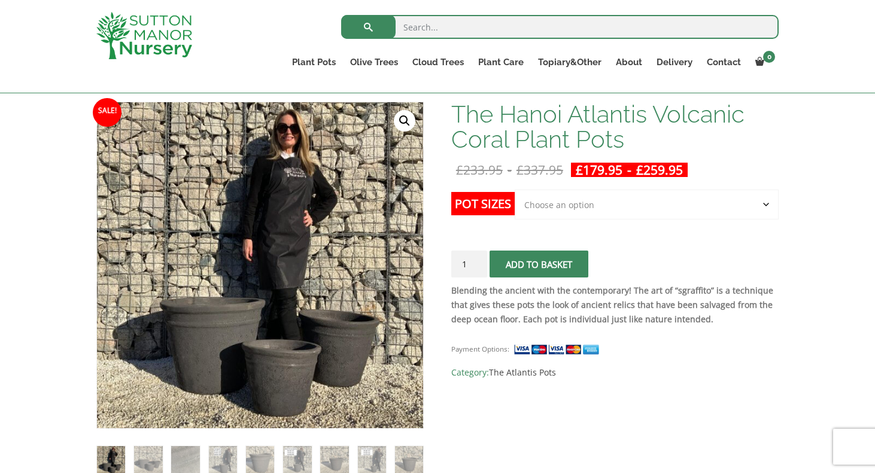
scroll to position [200, 0]
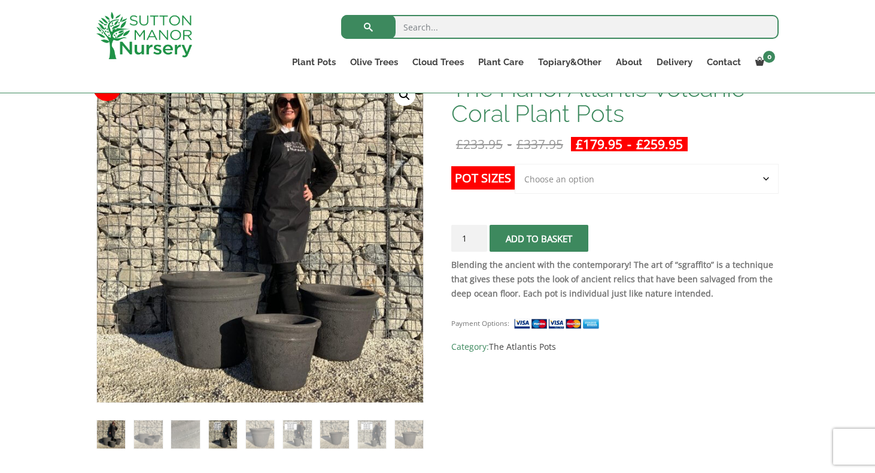
click at [223, 434] on img at bounding box center [223, 435] width 28 height 28
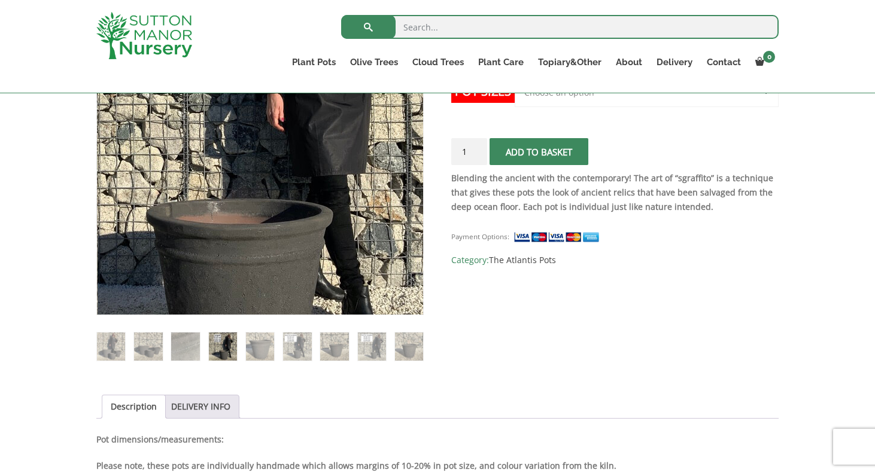
scroll to position [318, 0]
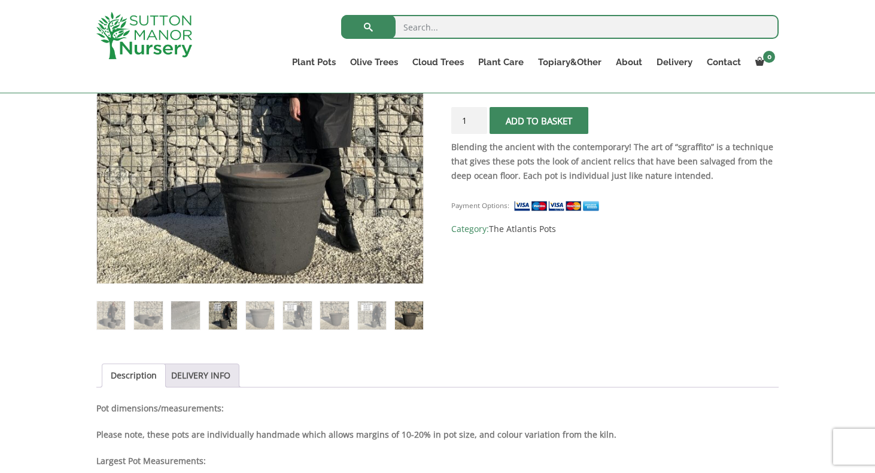
click at [417, 323] on img at bounding box center [409, 315] width 28 height 28
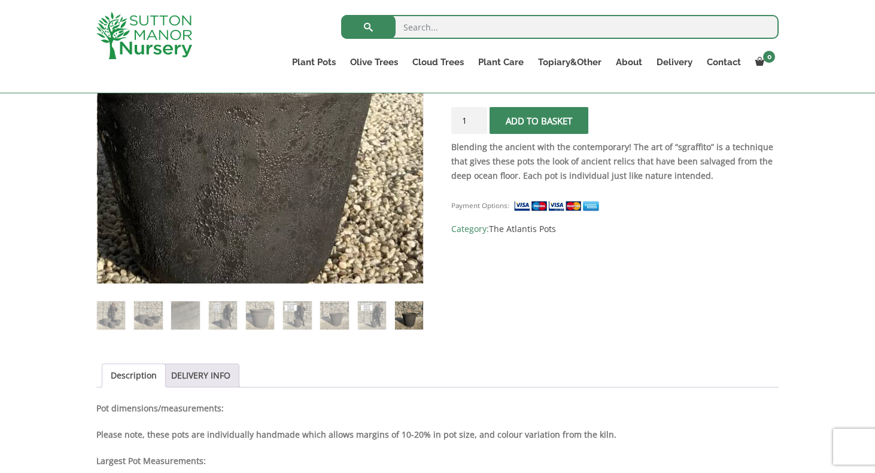
click at [304, 199] on img at bounding box center [224, 58] width 598 height 598
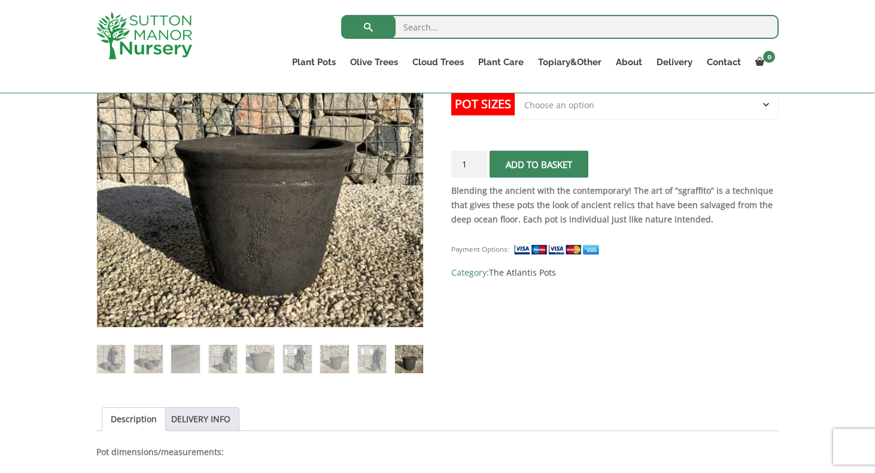
scroll to position [273, 0]
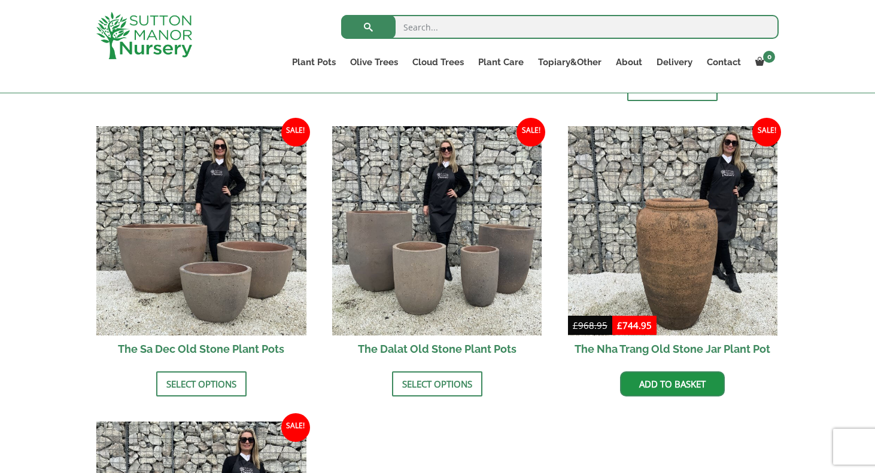
scroll to position [702, 0]
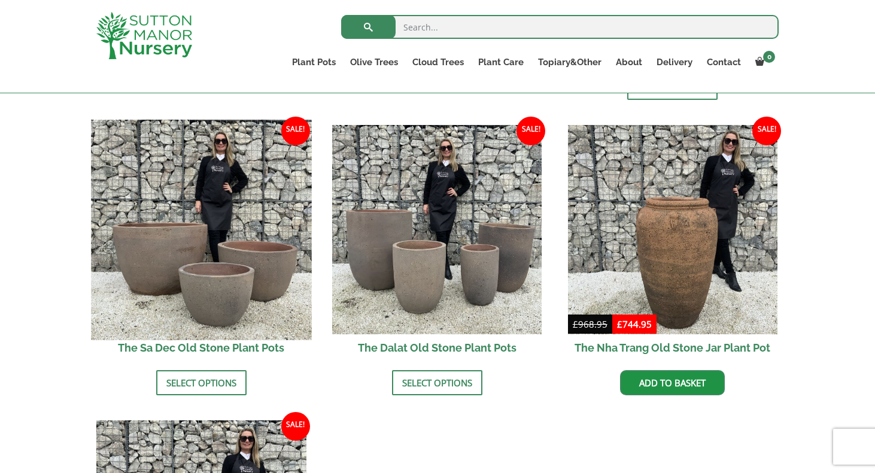
click at [182, 254] on img at bounding box center [201, 230] width 220 height 220
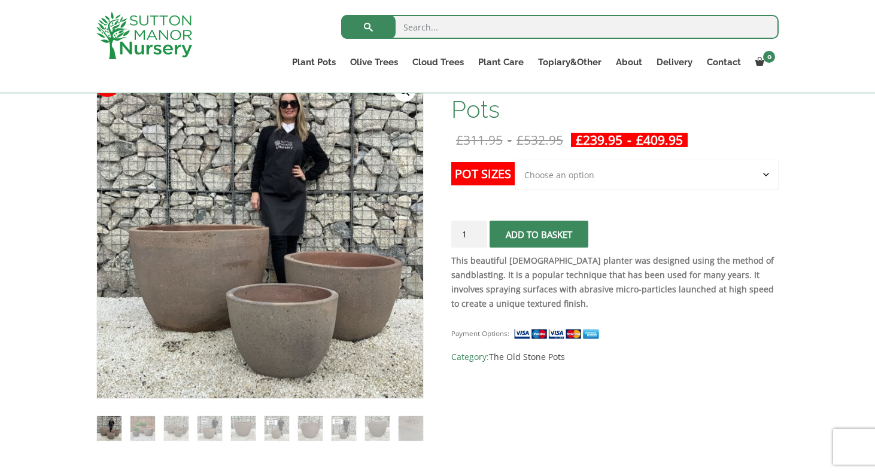
scroll to position [206, 0]
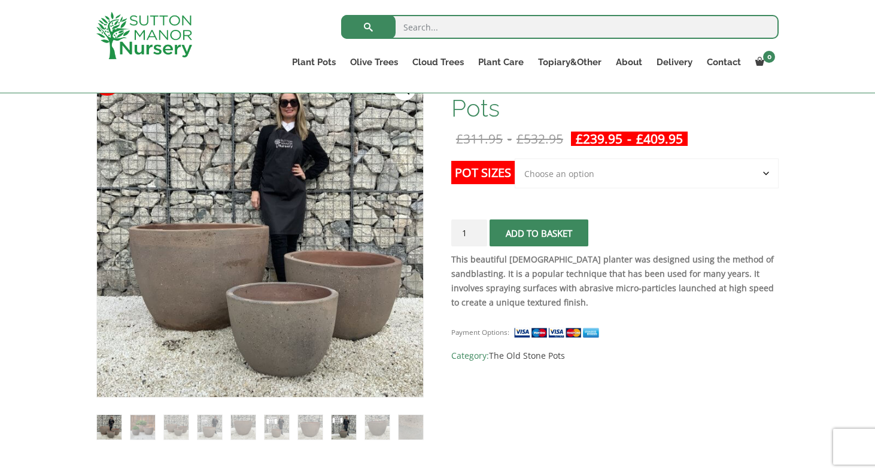
click at [344, 425] on img at bounding box center [343, 427] width 25 height 25
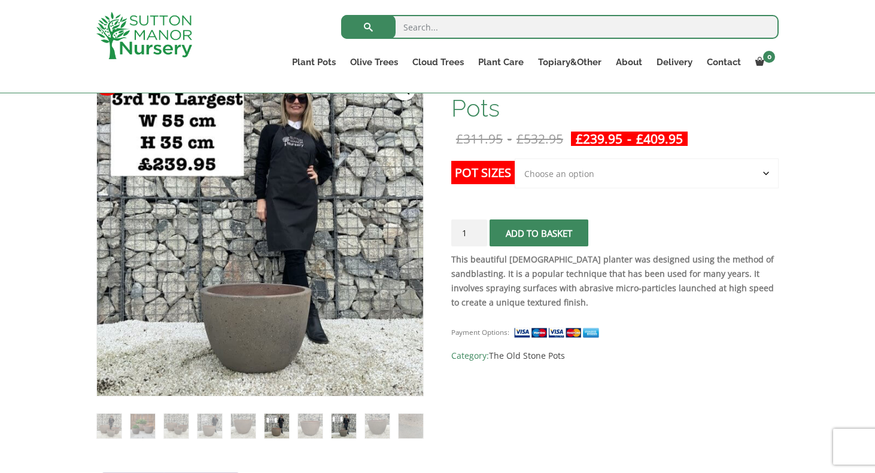
click at [271, 420] on img at bounding box center [276, 426] width 25 height 25
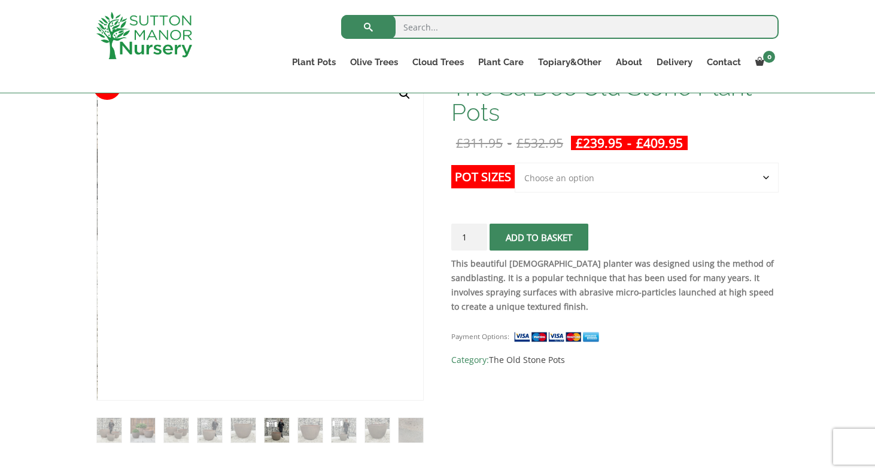
scroll to position [203, 0]
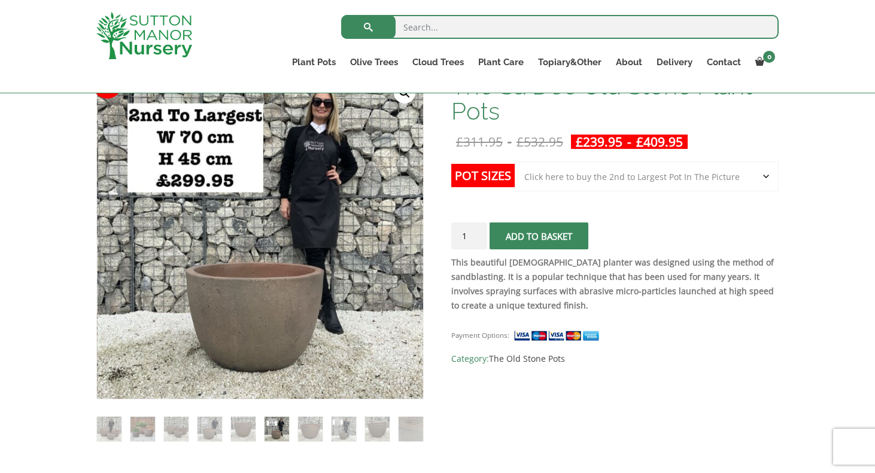
select select "Click here to buy the 2nd to Largest Pot In The Picture"
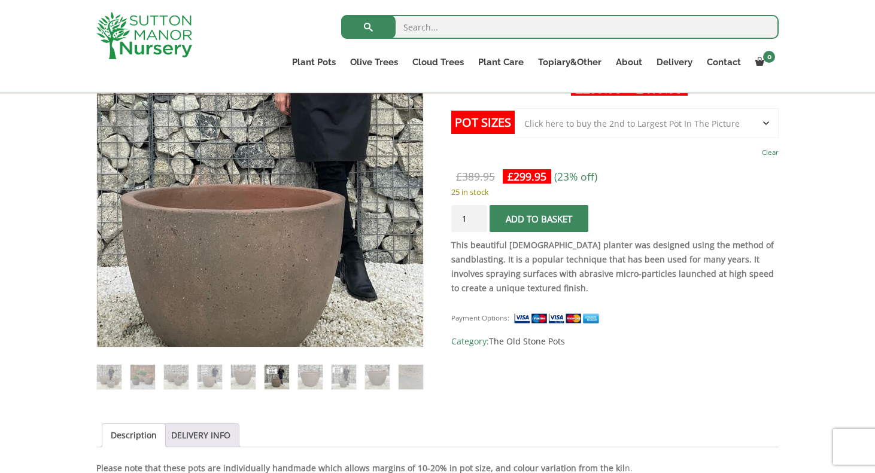
scroll to position [260, 0]
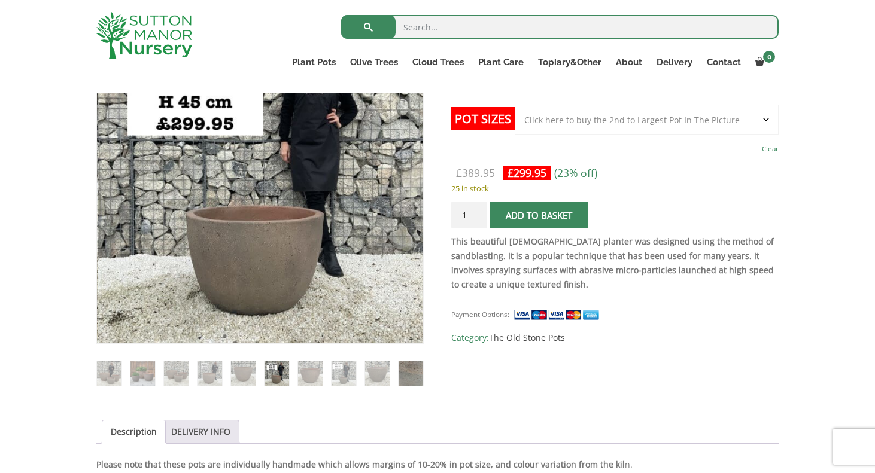
click at [414, 381] on img at bounding box center [410, 373] width 25 height 25
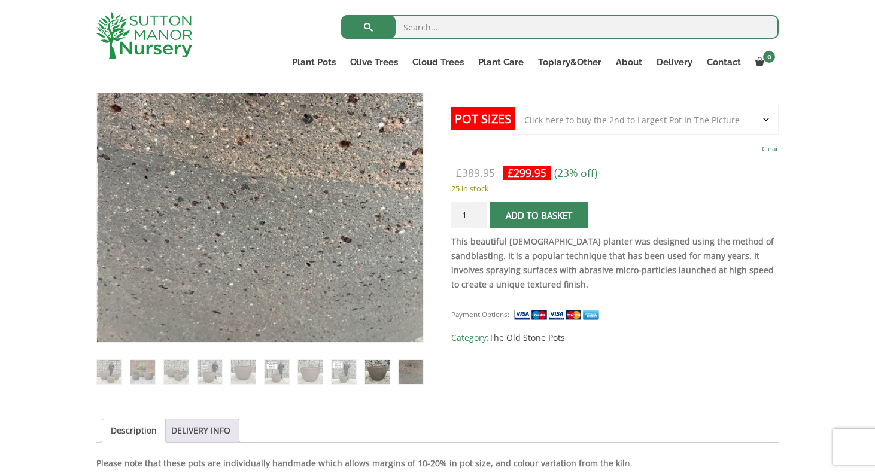
click at [367, 364] on img at bounding box center [377, 372] width 25 height 25
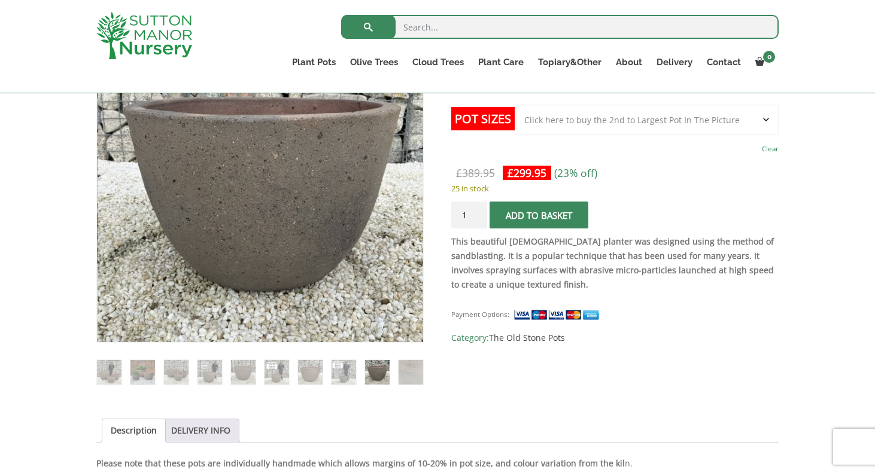
click at [293, 164] on img at bounding box center [225, 170] width 598 height 598
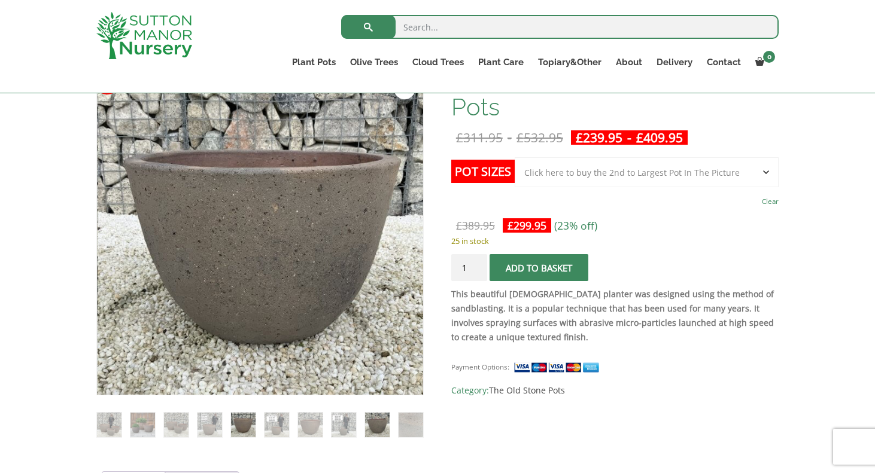
scroll to position [210, 0]
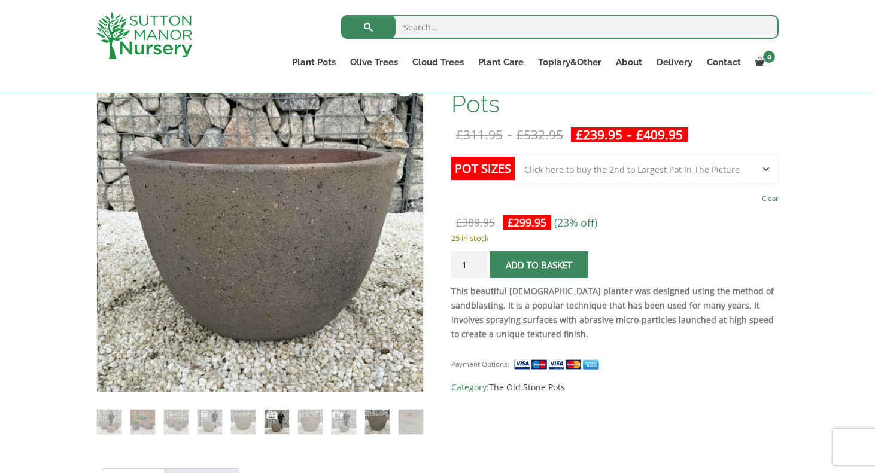
click at [267, 422] on img at bounding box center [276, 422] width 25 height 25
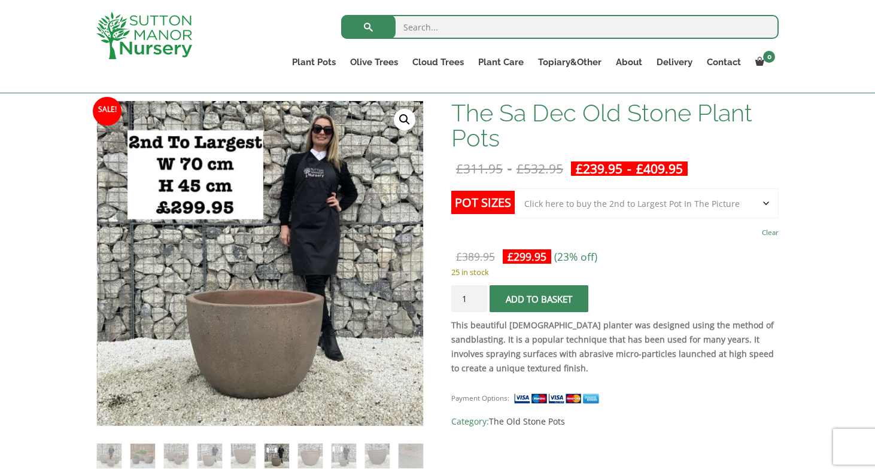
scroll to position [174, 0]
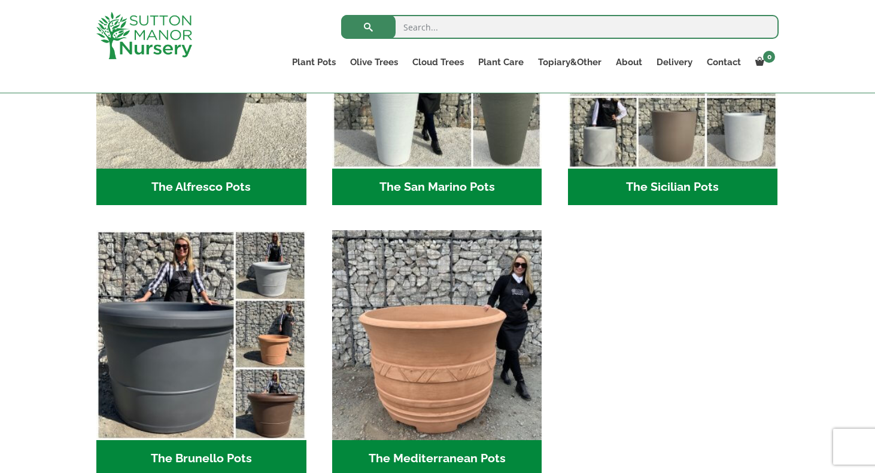
scroll to position [1570, 0]
